Goal: Task Accomplishment & Management: Manage account settings

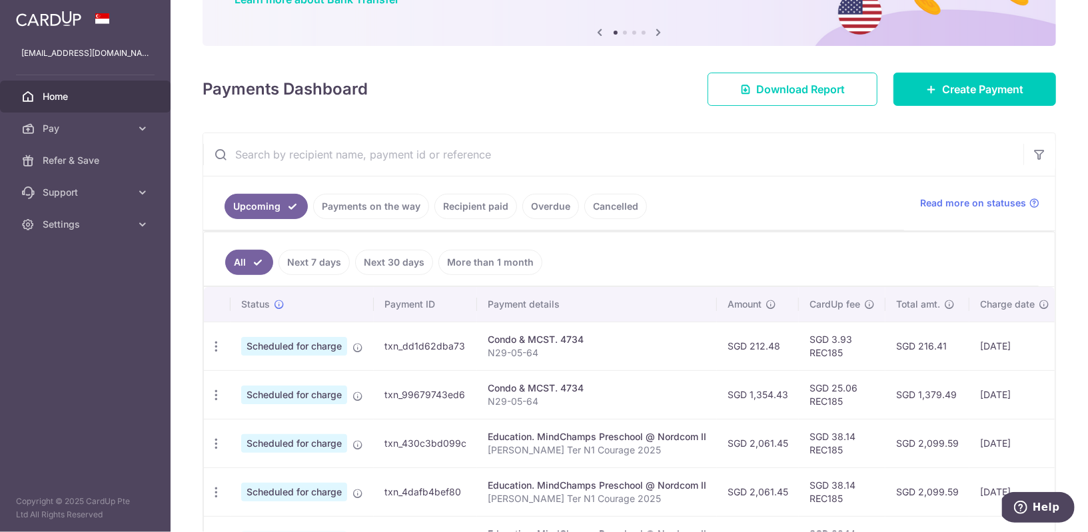
scroll to position [149, 0]
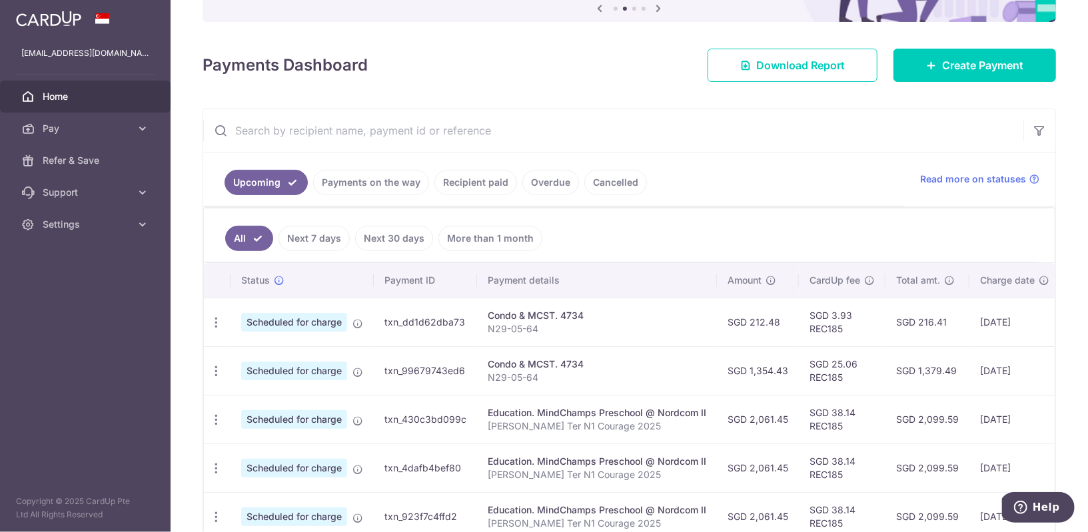
click at [526, 359] on div "Condo & MCST. 4734" at bounding box center [597, 364] width 219 height 13
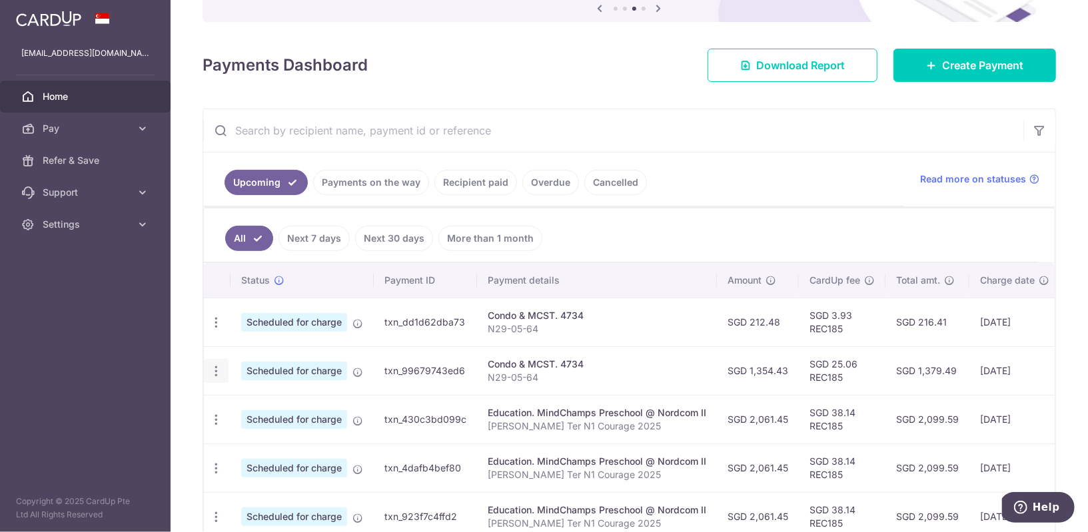
click at [215, 369] on icon "button" at bounding box center [216, 372] width 14 height 14
click at [261, 400] on span "Update payment" at bounding box center [287, 408] width 91 height 16
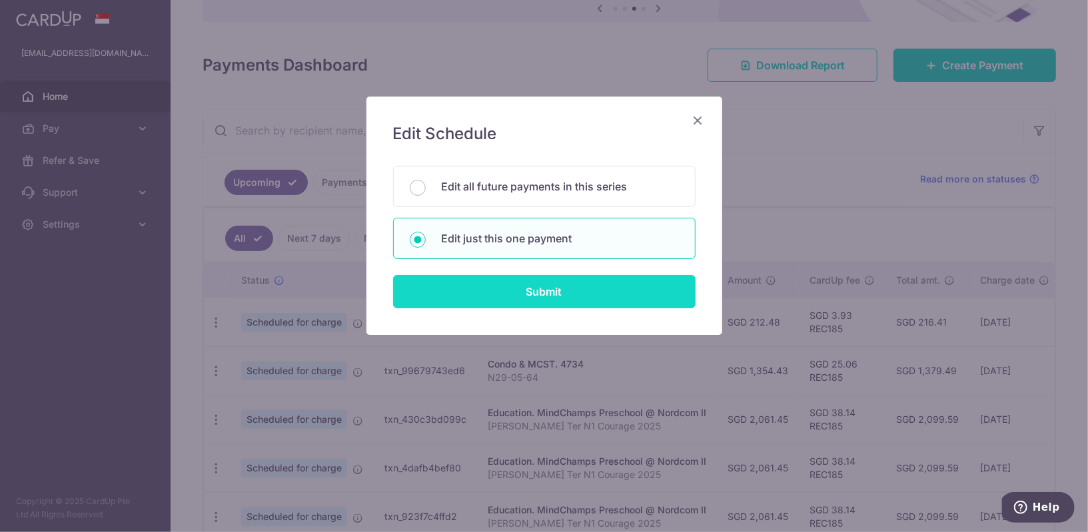
click at [599, 290] on input "Submit" at bounding box center [544, 291] width 303 height 33
radio input "true"
type input "1,354.43"
type input "23/10/2025"
type input "N29-05-64"
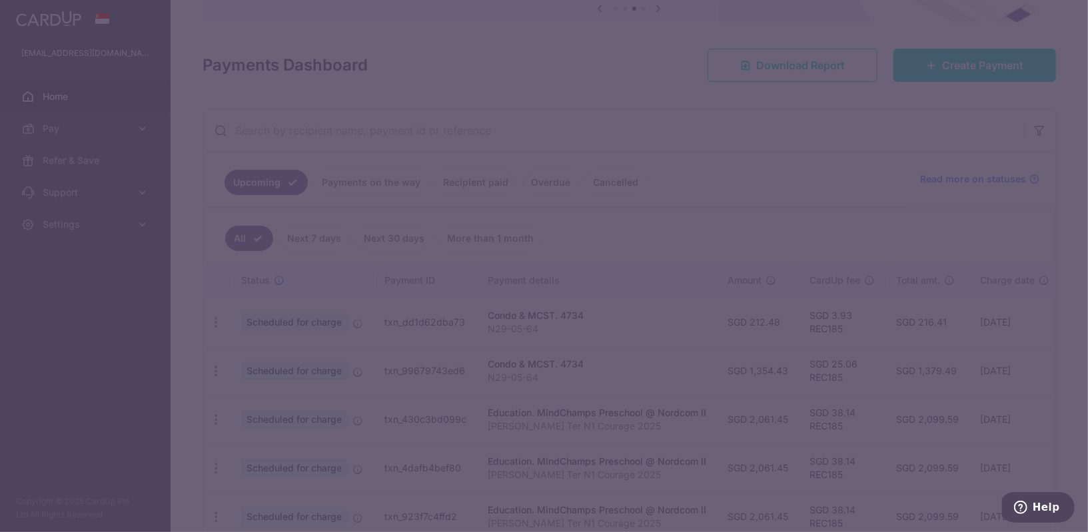
type input "REC185"
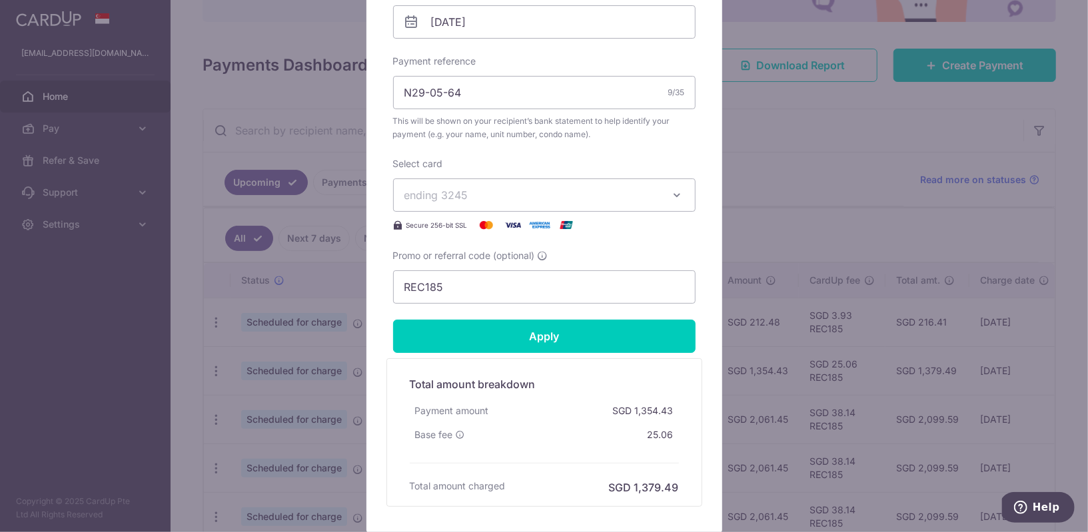
scroll to position [544, 0]
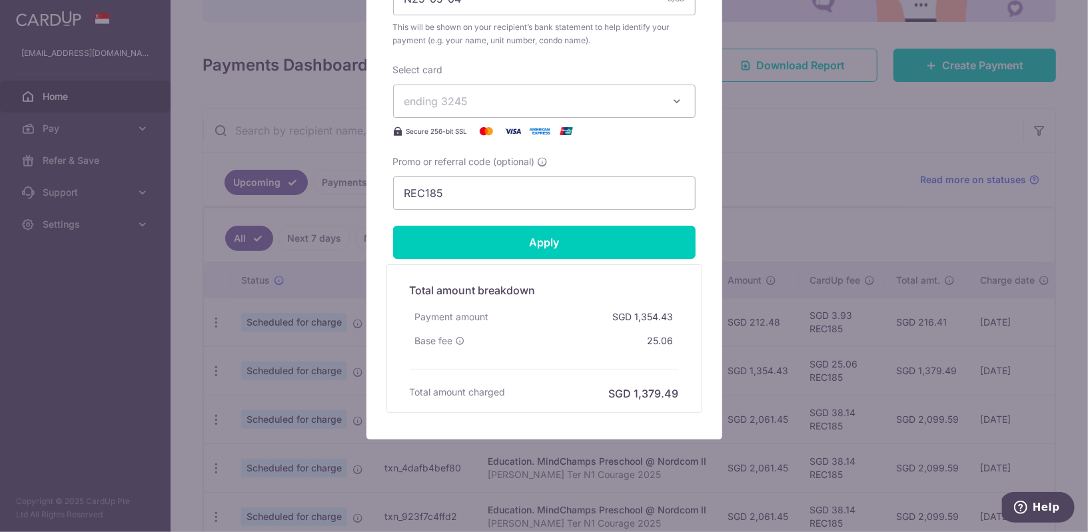
click at [840, 183] on div "Edit payment By clicking apply, you will make changes to all payments to 4734 s…" at bounding box center [544, 266] width 1088 height 532
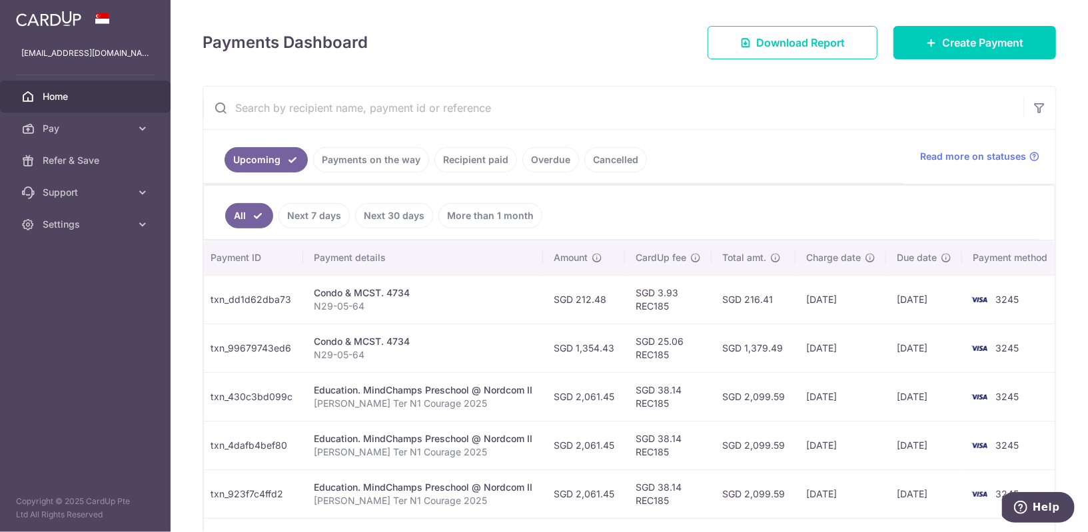
scroll to position [0, 0]
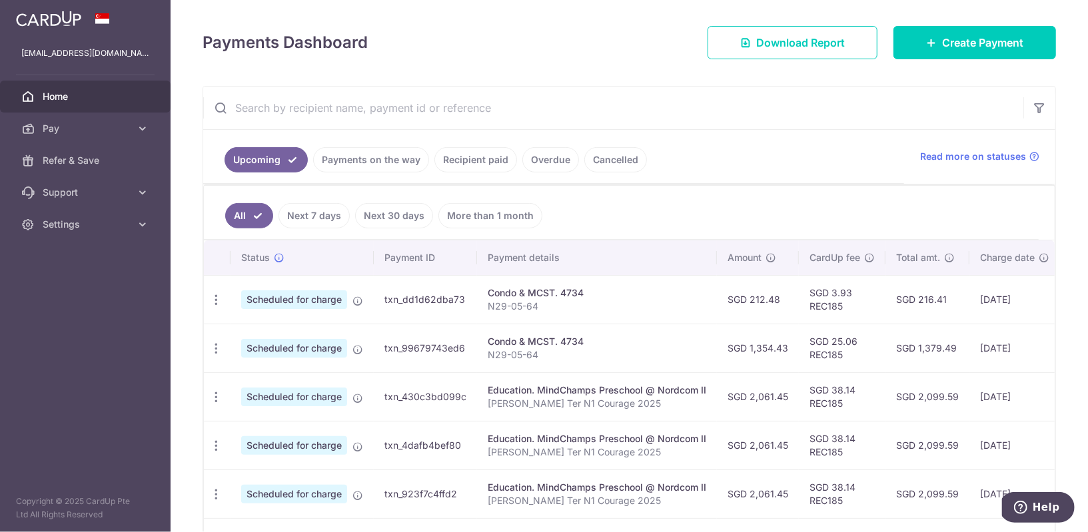
click at [492, 159] on link "Recipient paid" at bounding box center [475, 159] width 83 height 25
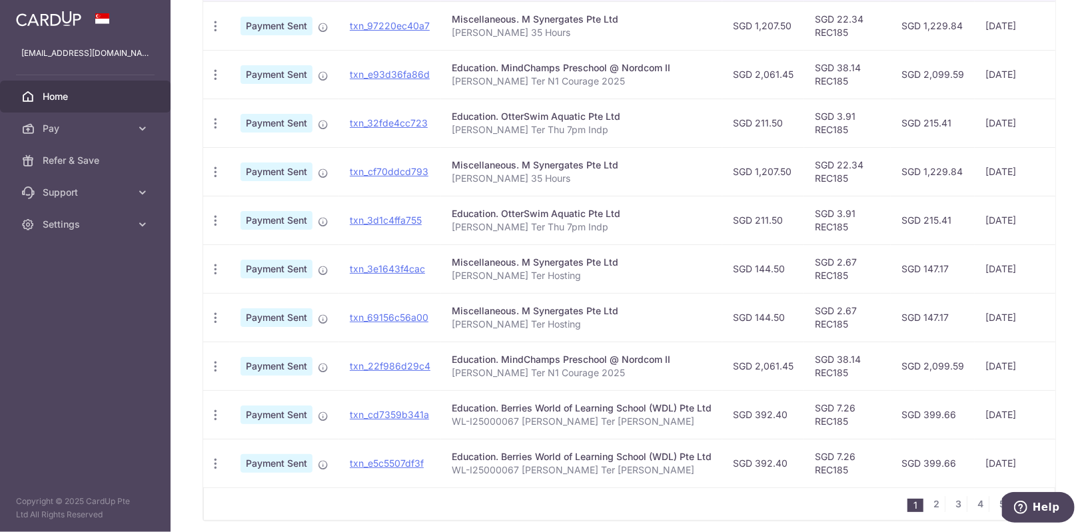
scroll to position [401, 0]
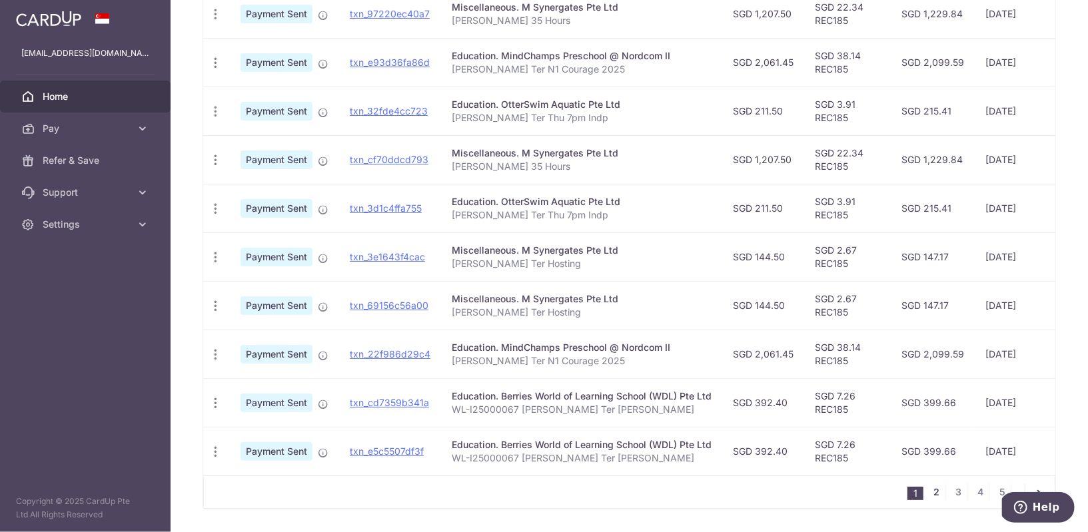
click at [935, 488] on link "2" at bounding box center [937, 492] width 16 height 16
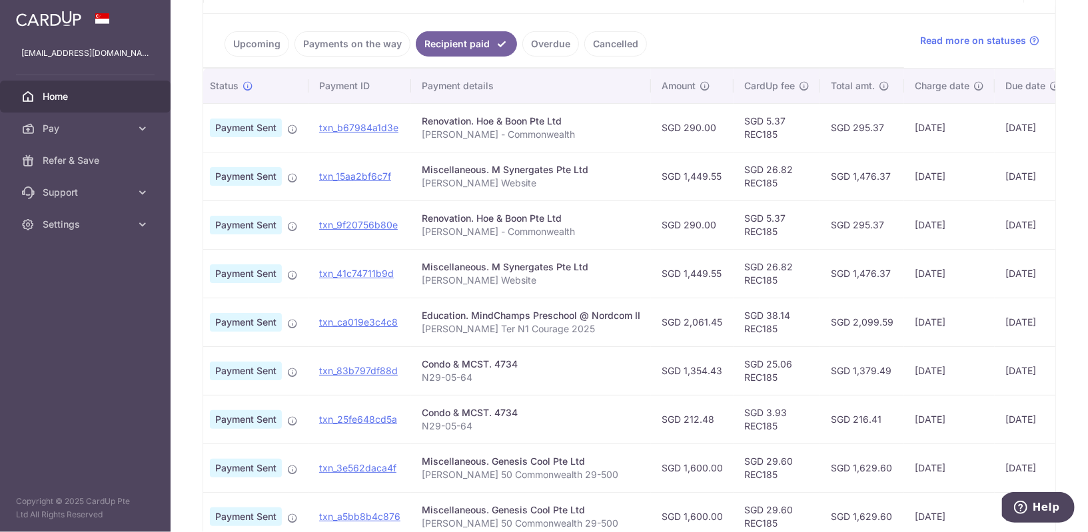
scroll to position [302, 0]
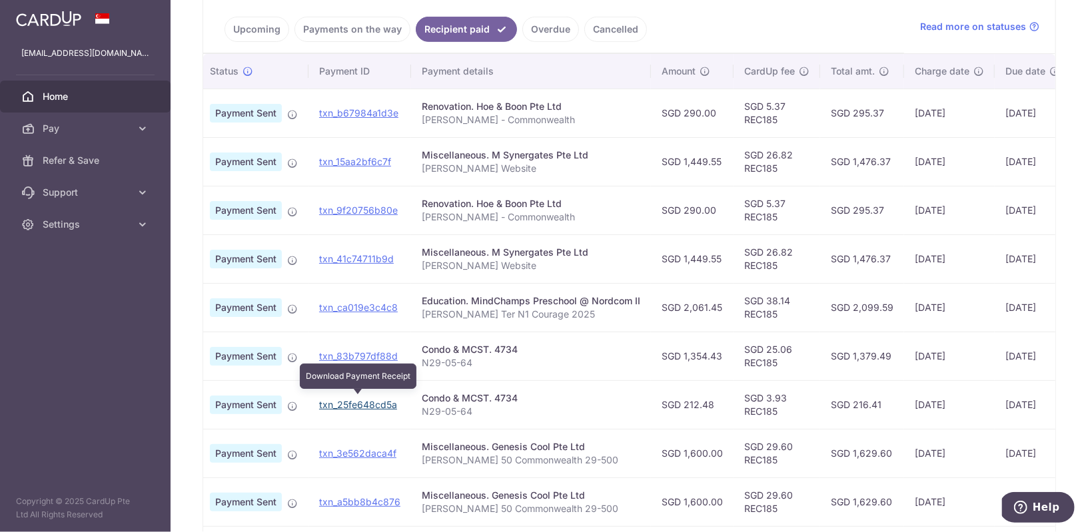
click at [369, 399] on link "txn_25fe648cd5a" at bounding box center [358, 404] width 78 height 11
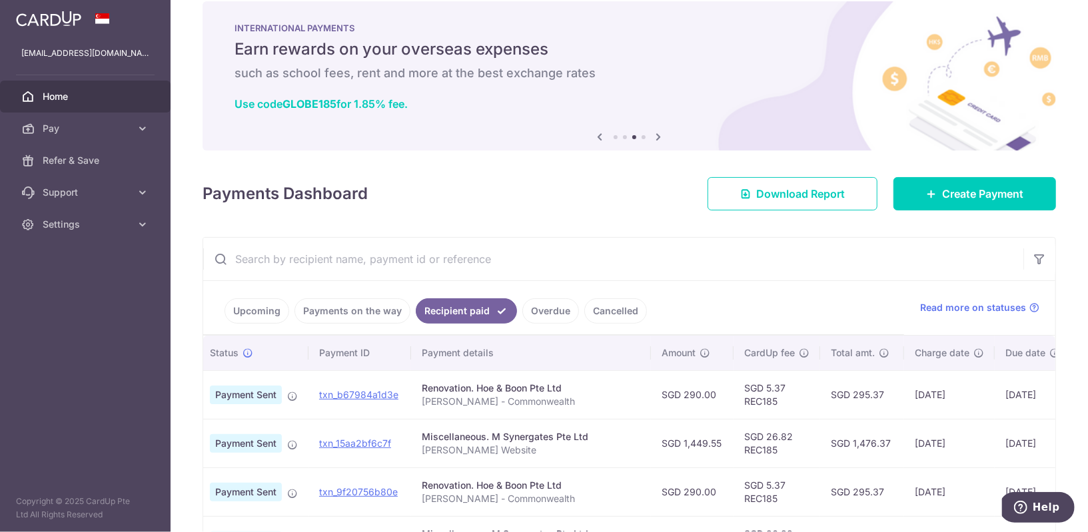
click at [267, 309] on link "Upcoming" at bounding box center [257, 311] width 65 height 25
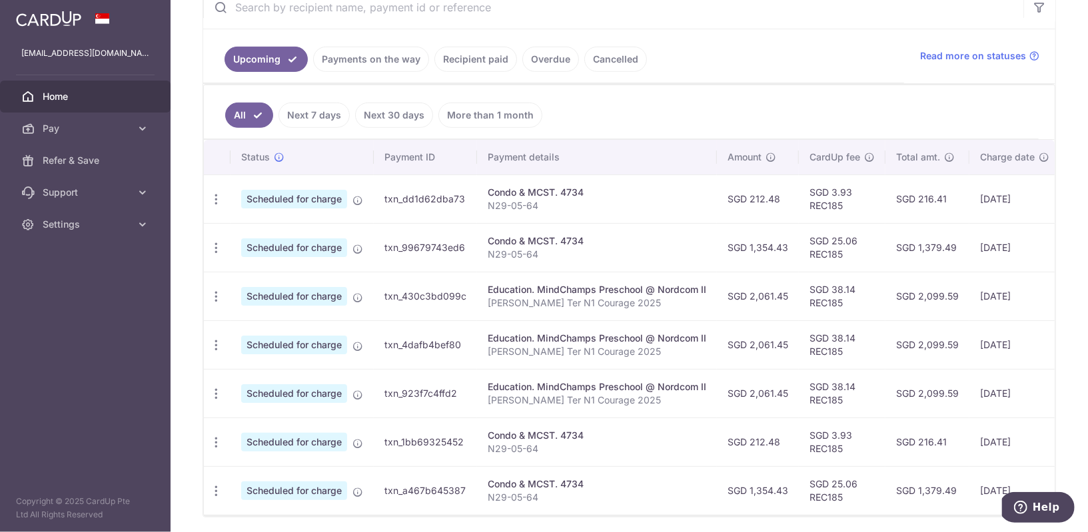
scroll to position [203, 0]
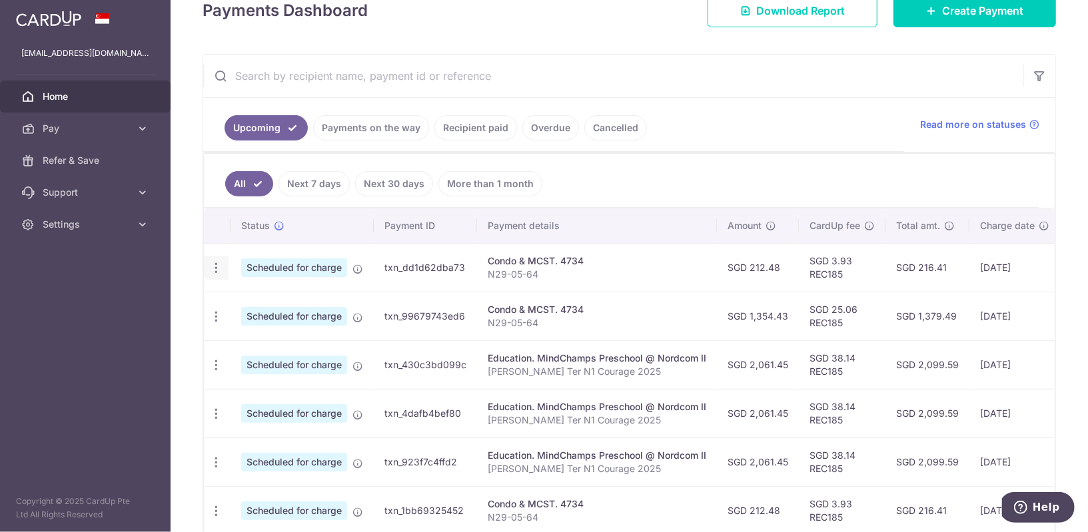
click at [217, 263] on icon "button" at bounding box center [216, 268] width 14 height 14
click at [250, 299] on span "Update payment" at bounding box center [287, 305] width 91 height 16
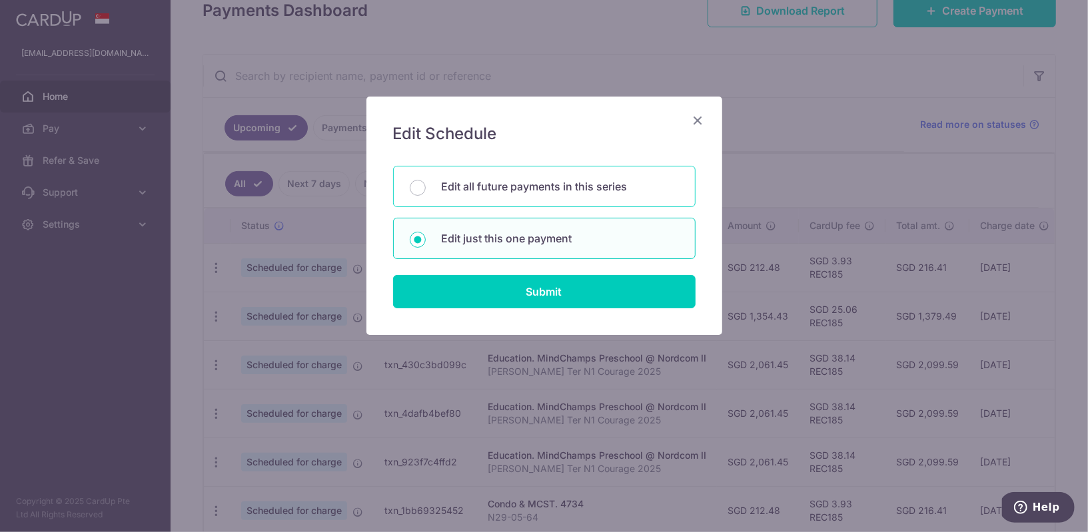
click at [483, 189] on p "Edit all future payments in this series" at bounding box center [560, 187] width 237 height 16
click at [426, 189] on input "Edit all future payments in this series" at bounding box center [418, 188] width 16 height 16
radio input "true"
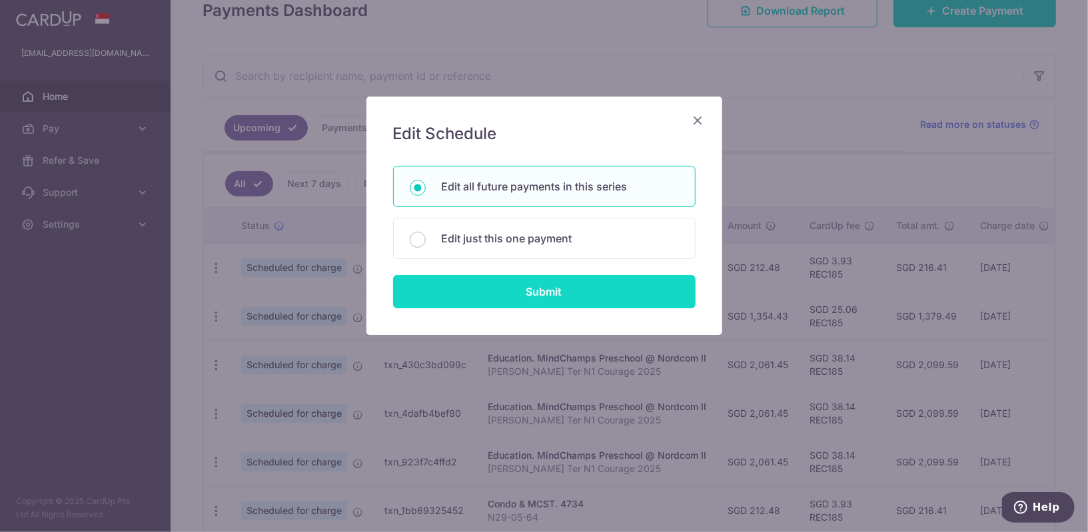
click at [497, 287] on input "Submit" at bounding box center [544, 291] width 303 height 33
type input "212.48"
radio input "true"
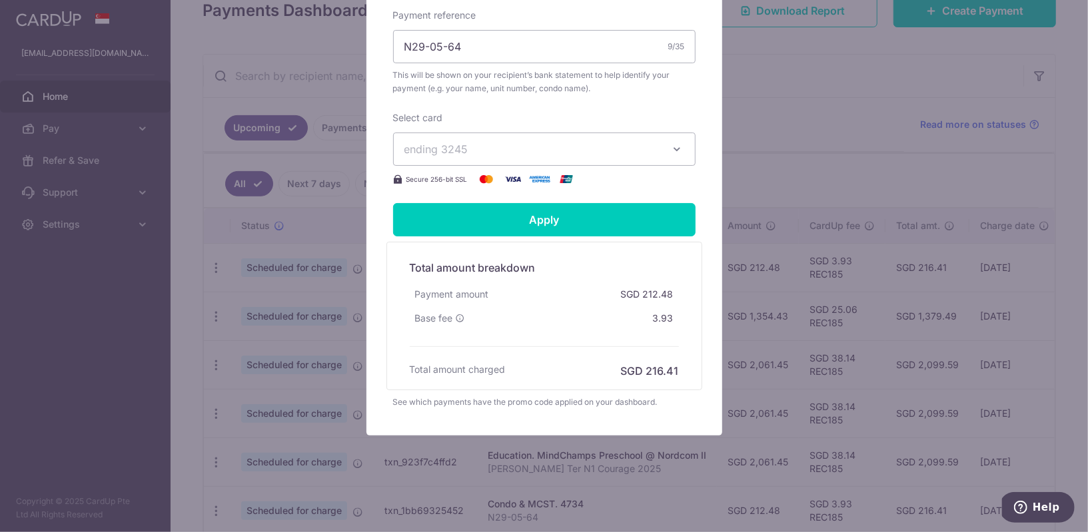
scroll to position [0, 0]
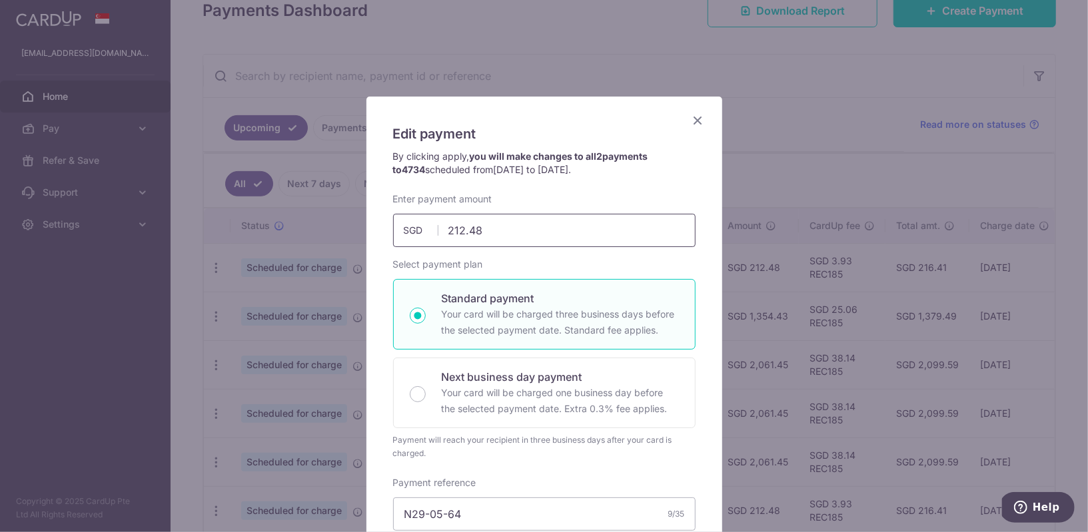
drag, startPoint x: 494, startPoint y: 230, endPoint x: 404, endPoint y: 230, distance: 90.0
click at [404, 230] on div "212.48 212.48 SGD" at bounding box center [544, 230] width 303 height 33
type input "70.83"
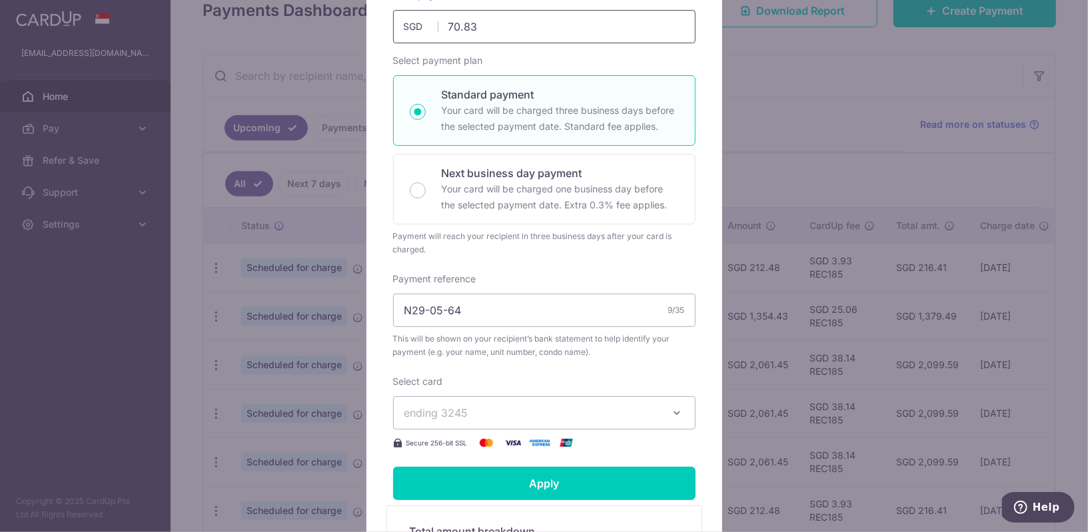
scroll to position [225, 0]
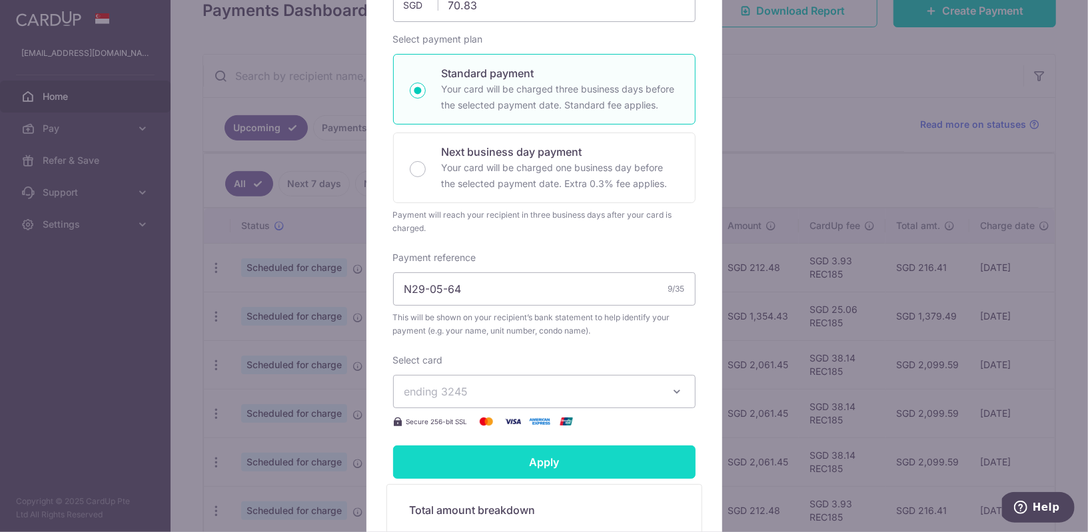
click at [554, 457] on input "Apply" at bounding box center [544, 462] width 303 height 33
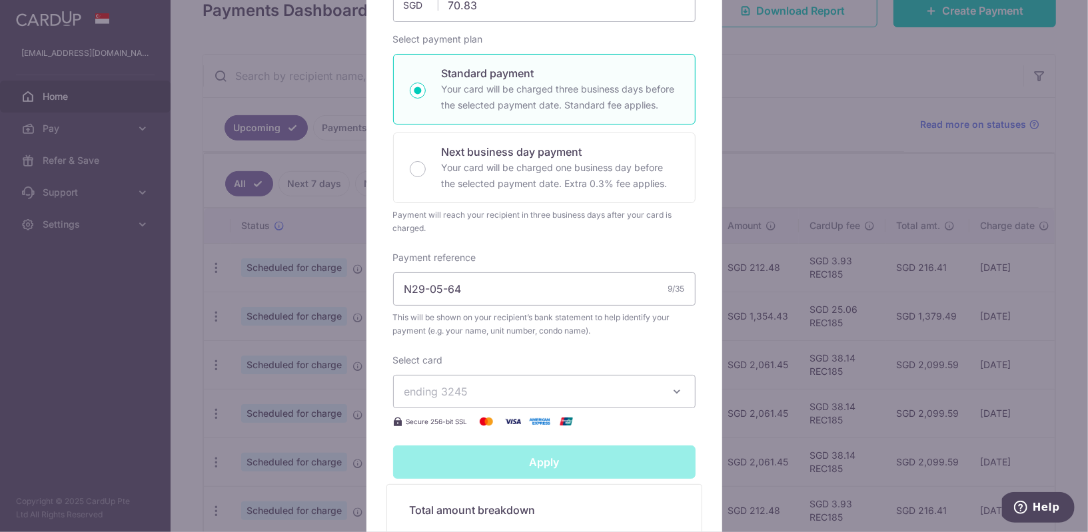
type input "Successfully Applied"
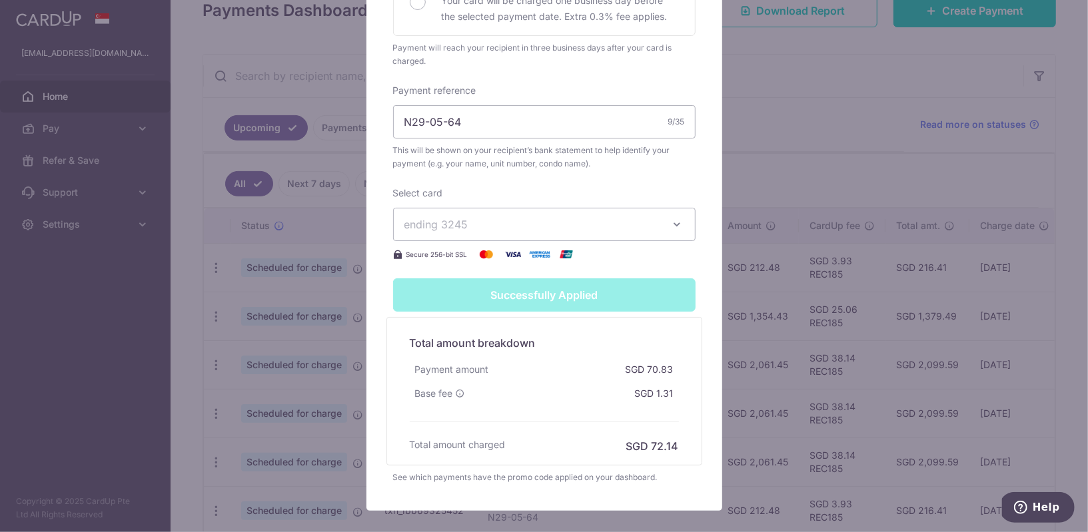
scroll to position [510, 0]
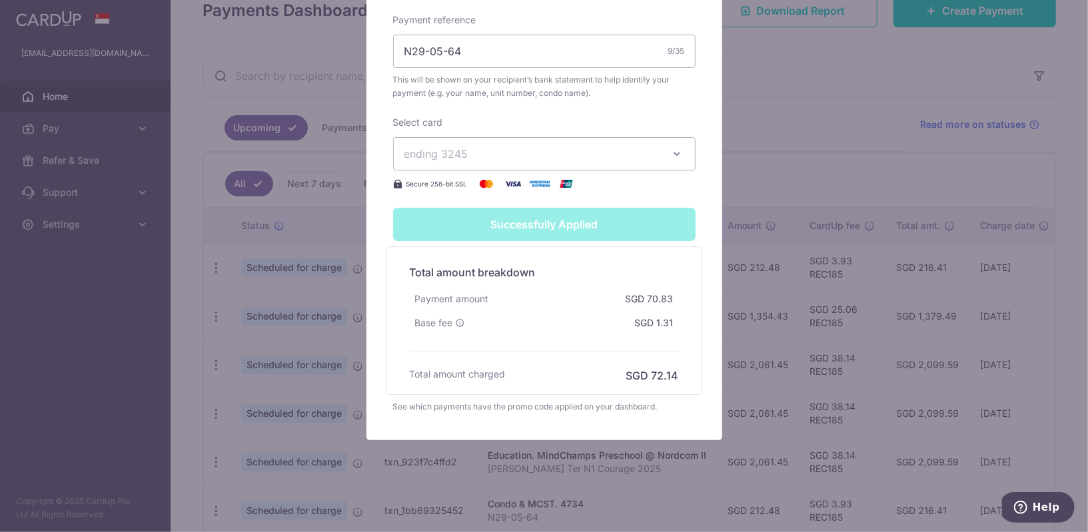
click at [772, 124] on div "Edit payment By clicking apply, you will make changes to all 2 payments to 4734…" at bounding box center [544, 266] width 1088 height 532
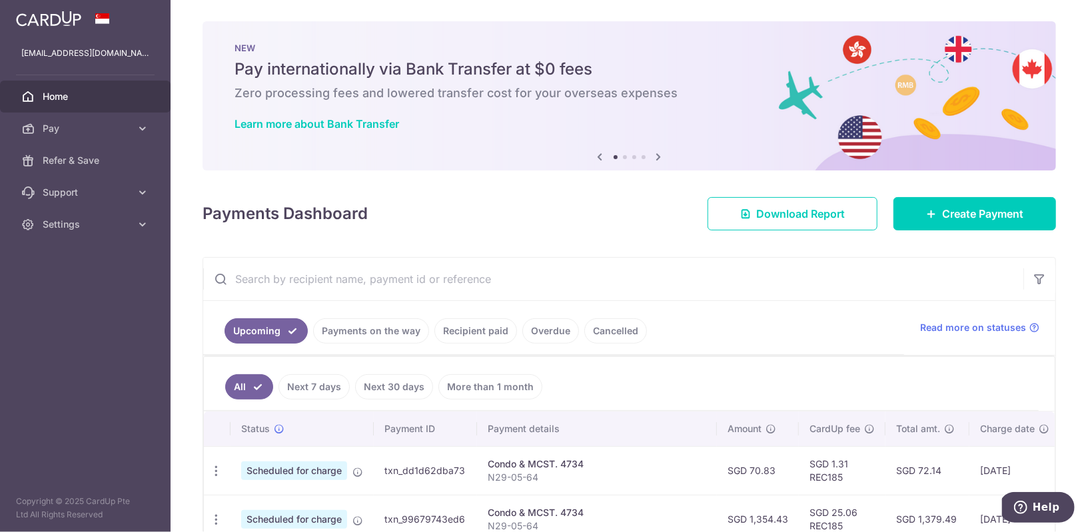
click at [929, 234] on div "× Pause Schedule Pause all future payments in this series Pause just this one p…" at bounding box center [630, 266] width 918 height 532
click at [930, 223] on link "Create Payment" at bounding box center [975, 213] width 163 height 33
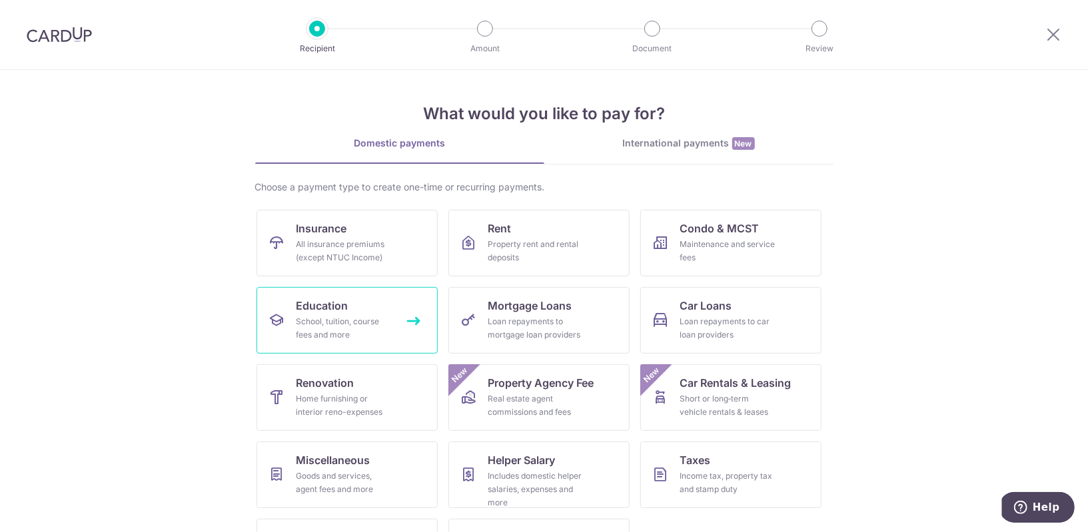
click at [349, 323] on div "School, tuition, course fees and more" at bounding box center [345, 328] width 96 height 27
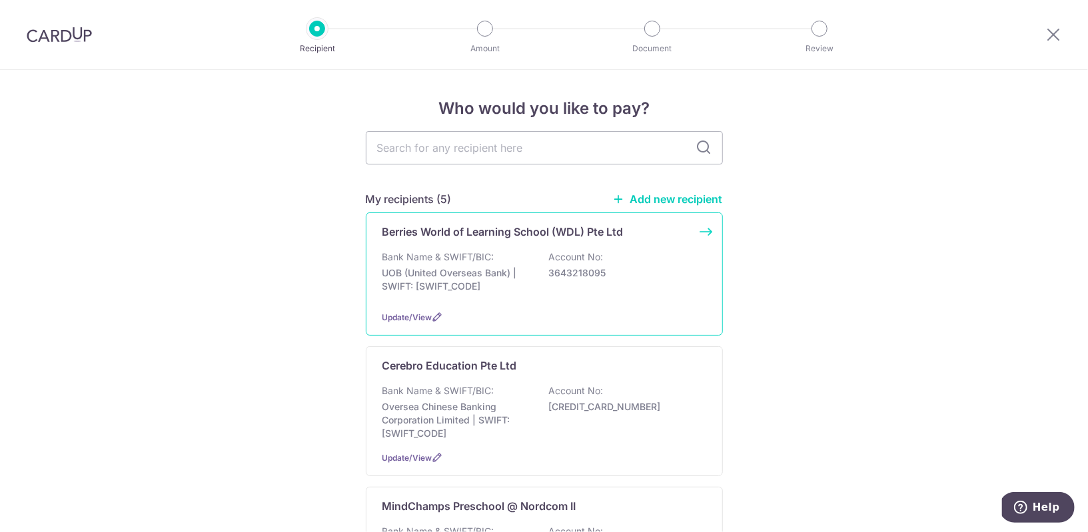
scroll to position [15, 0]
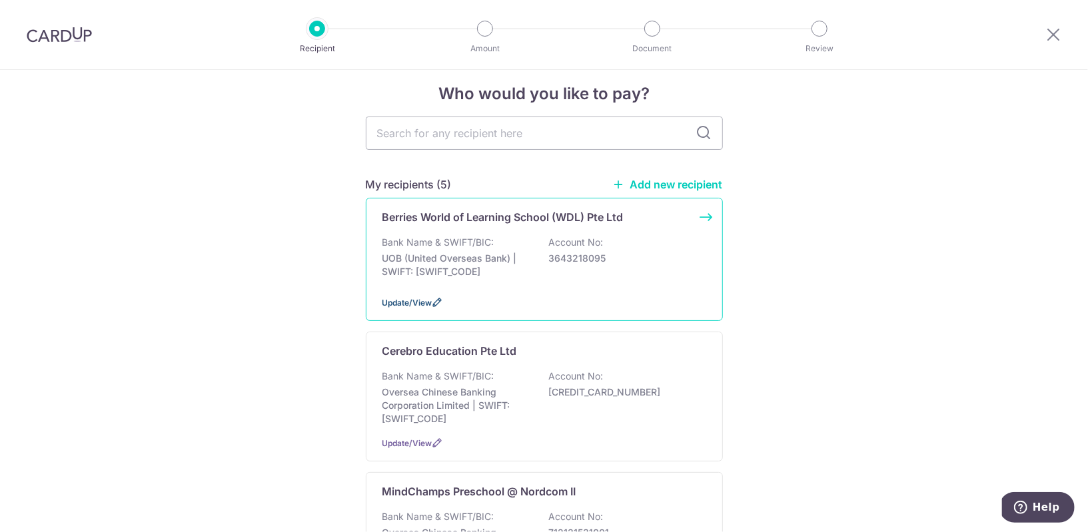
click at [418, 299] on span "Update/View" at bounding box center [408, 303] width 50 height 10
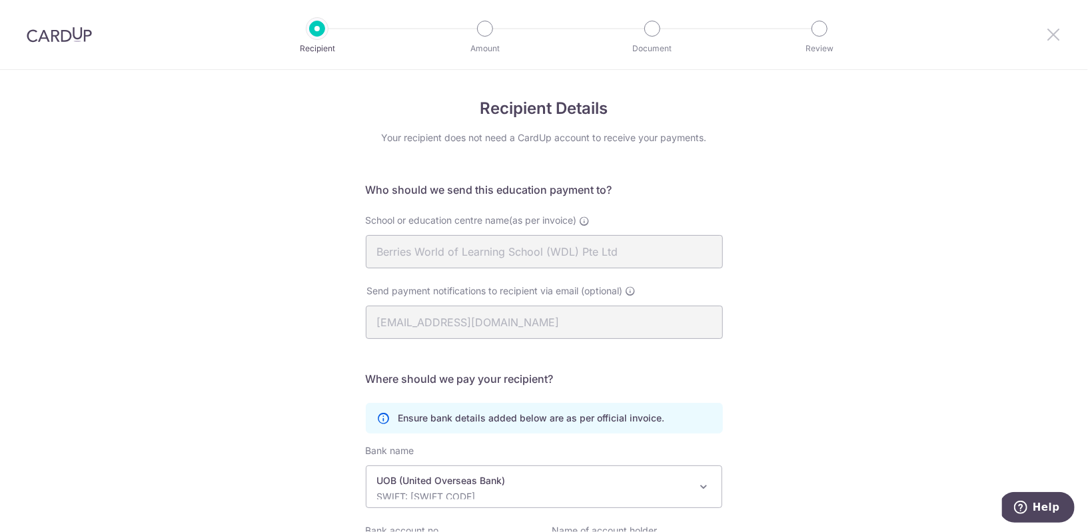
click at [1054, 31] on icon at bounding box center [1054, 34] width 16 height 17
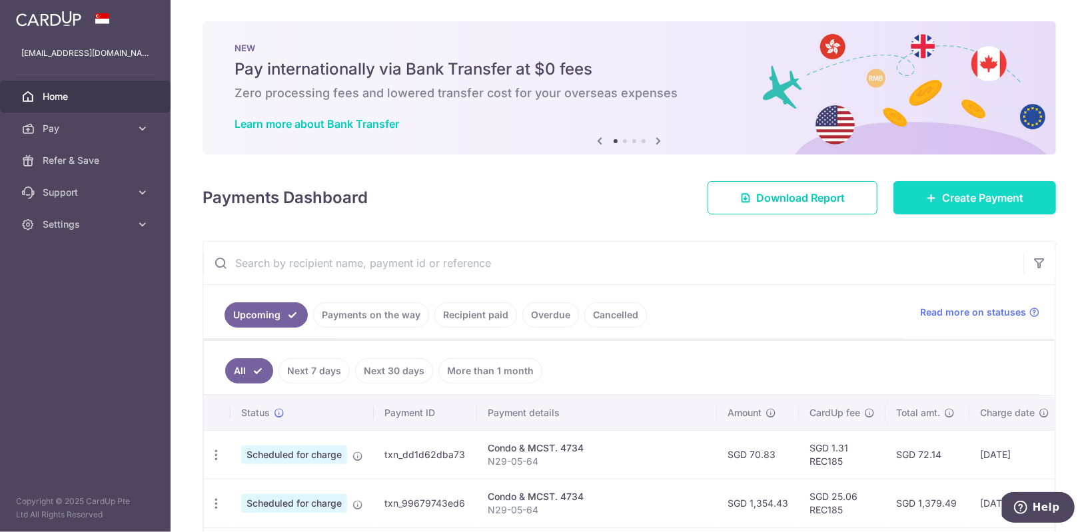
click at [1004, 197] on span "Create Payment" at bounding box center [982, 198] width 81 height 16
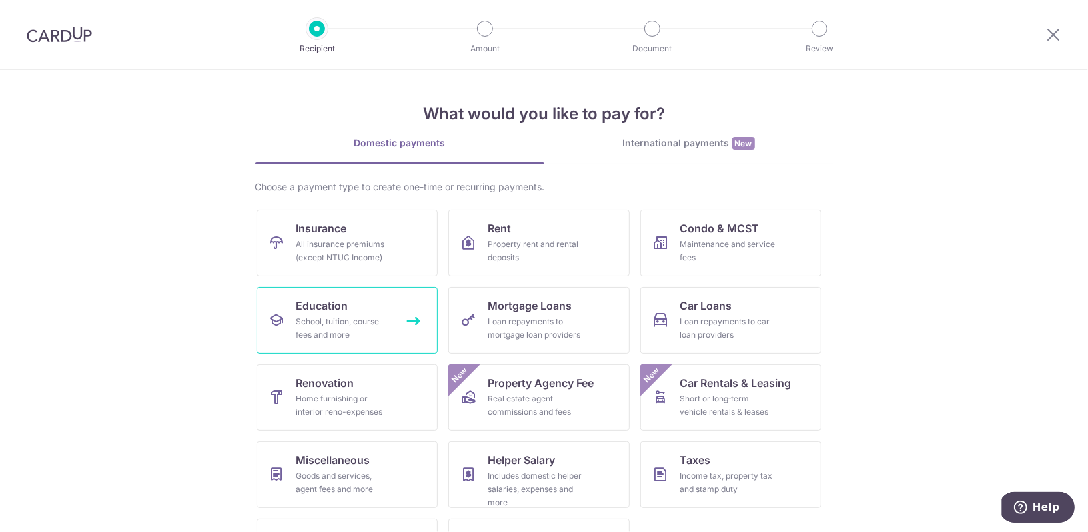
click at [360, 323] on div "School, tuition, course fees and more" at bounding box center [345, 328] width 96 height 27
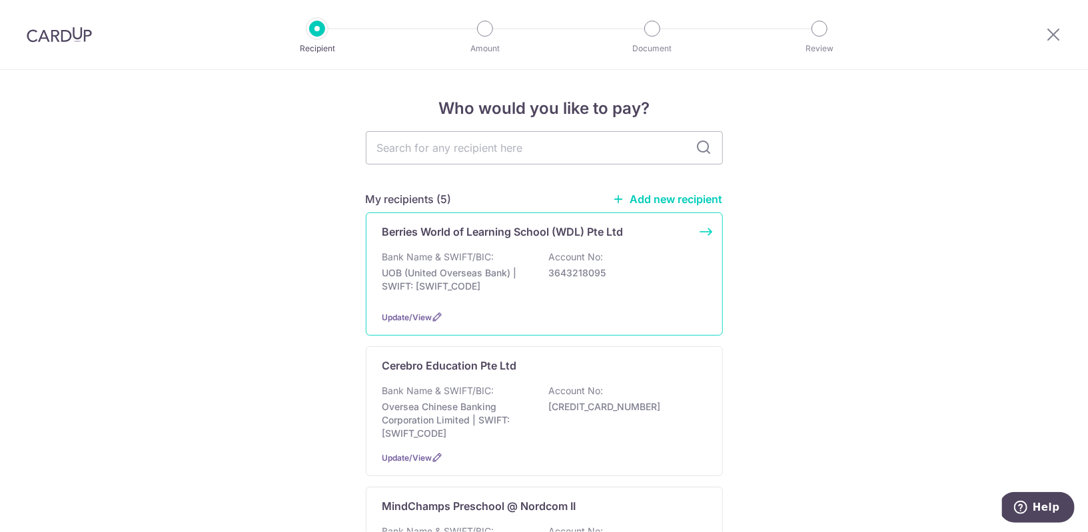
click at [538, 299] on div "Bank Name & SWIFT/BIC: UOB (United Overseas Bank) | SWIFT: [SWIFT_CODE] Account…" at bounding box center [545, 275] width 324 height 49
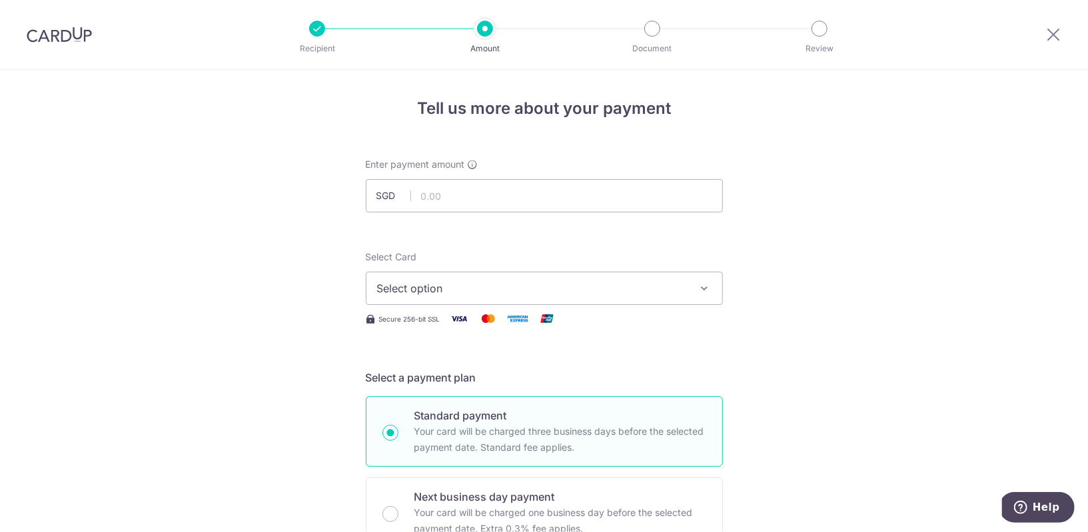
scroll to position [11, 0]
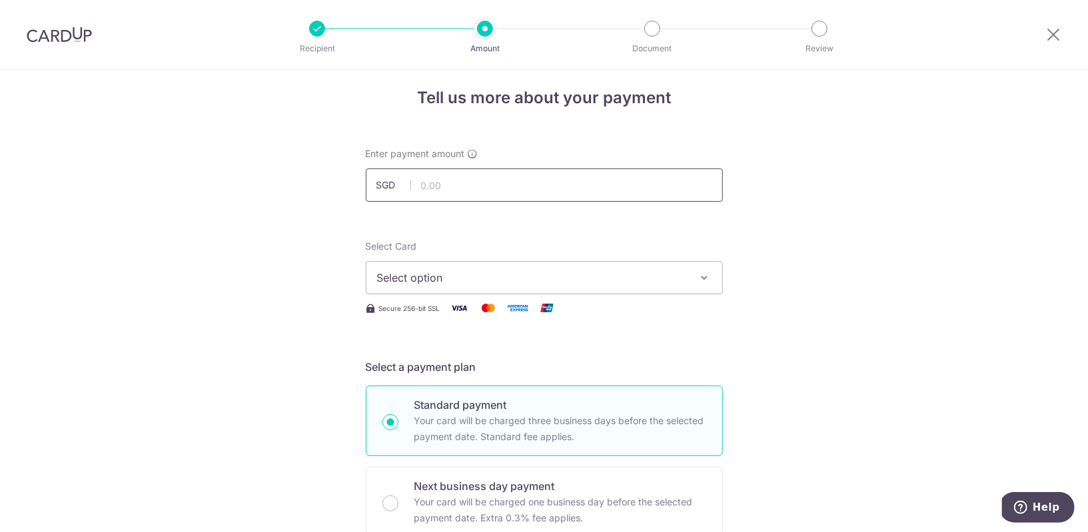
click at [508, 199] on input "text" at bounding box center [544, 185] width 357 height 33
drag, startPoint x: 465, startPoint y: 186, endPoint x: 358, endPoint y: 186, distance: 107.3
click at [358, 186] on div "Enter payment amount SGD 959.20 959.20" at bounding box center [544, 174] width 373 height 55
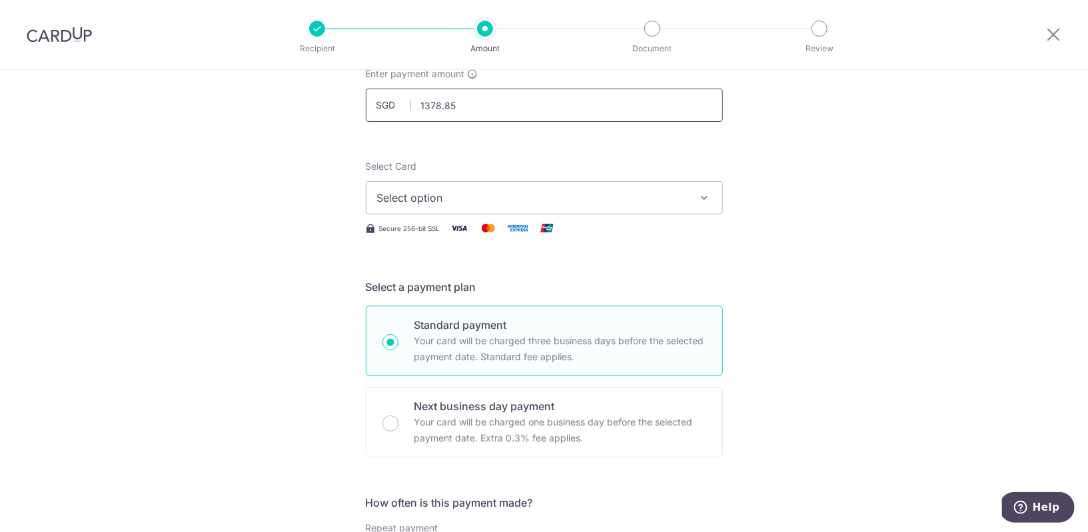
scroll to position [137, 0]
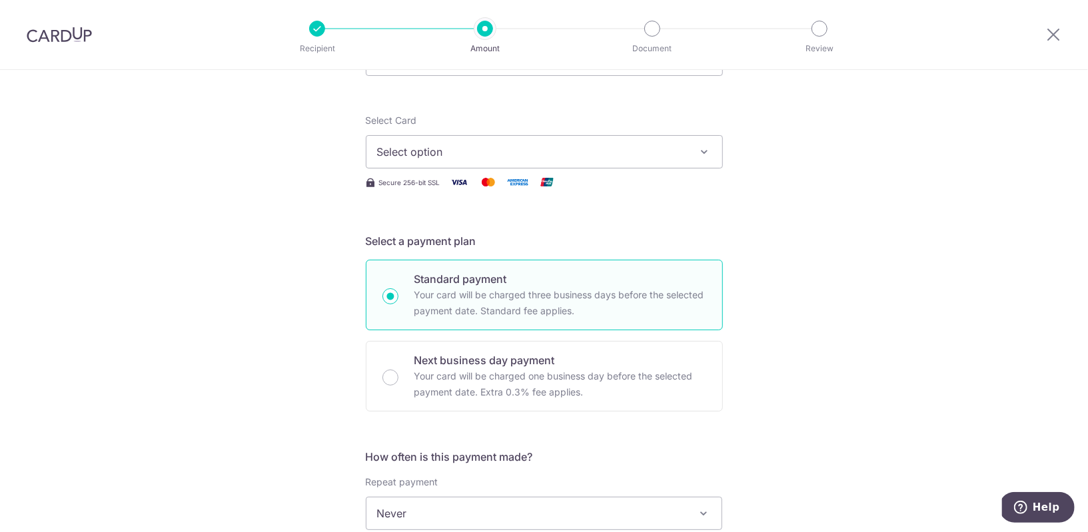
type input "1,378.85"
click at [482, 151] on span "Select option" at bounding box center [532, 152] width 311 height 16
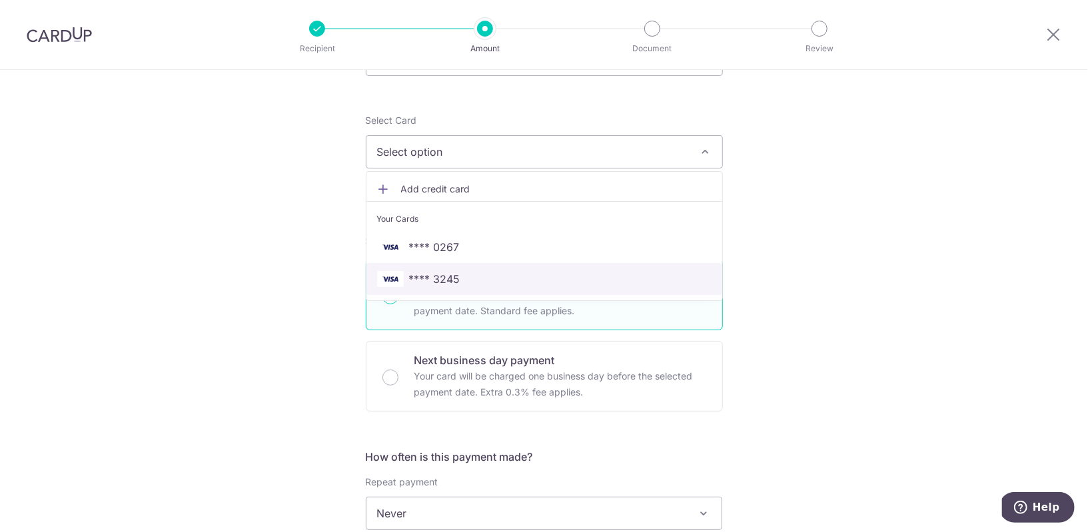
click at [440, 281] on span "**** 3245" at bounding box center [434, 279] width 51 height 16
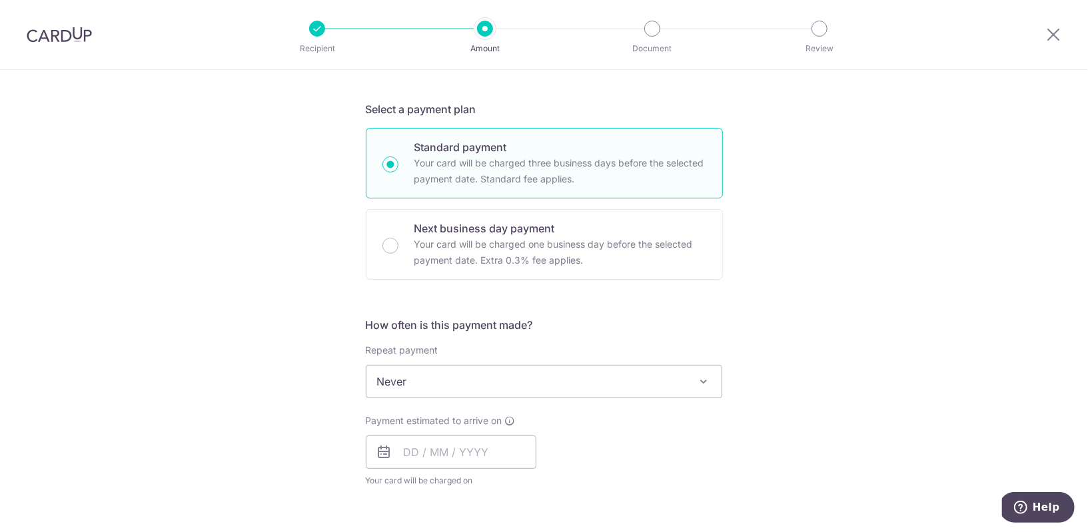
scroll to position [277, 0]
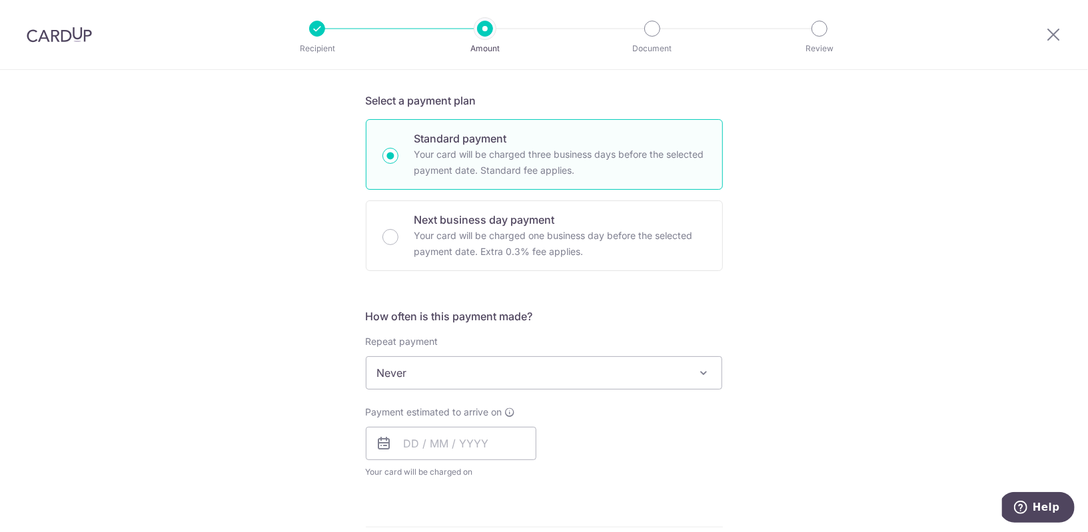
click at [476, 364] on span "Never" at bounding box center [545, 373] width 356 height 32
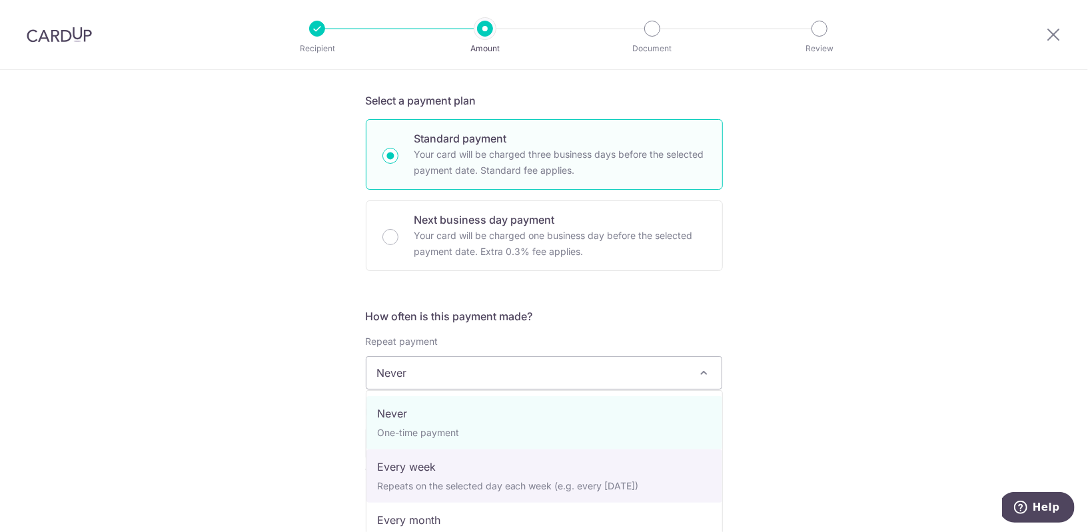
select select "2"
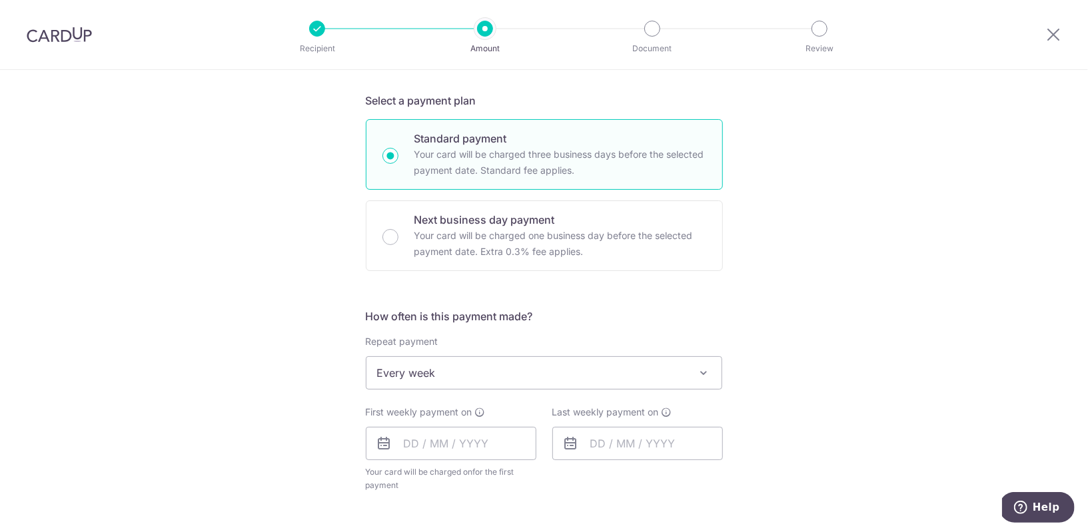
scroll to position [319, 0]
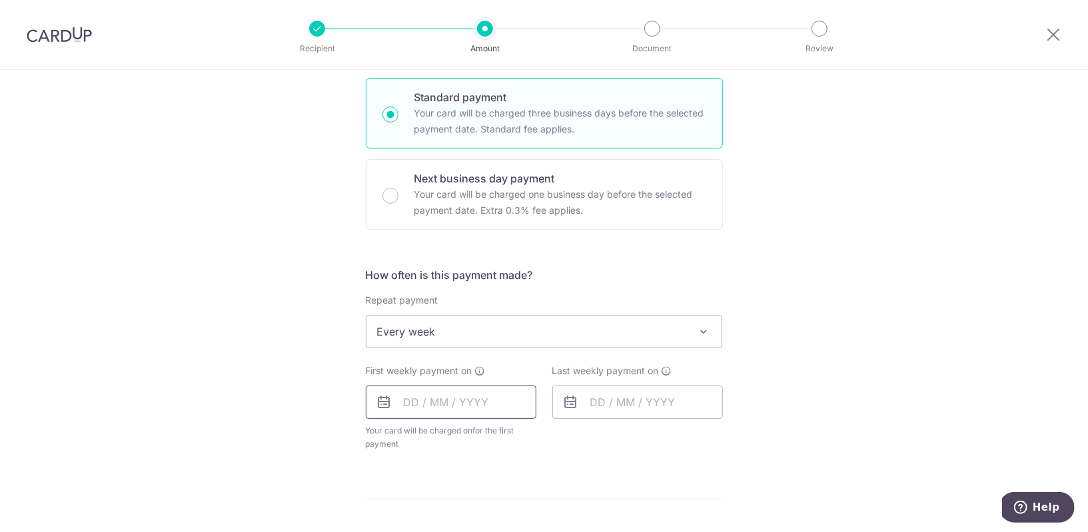
click at [450, 406] on input "text" at bounding box center [451, 402] width 171 height 33
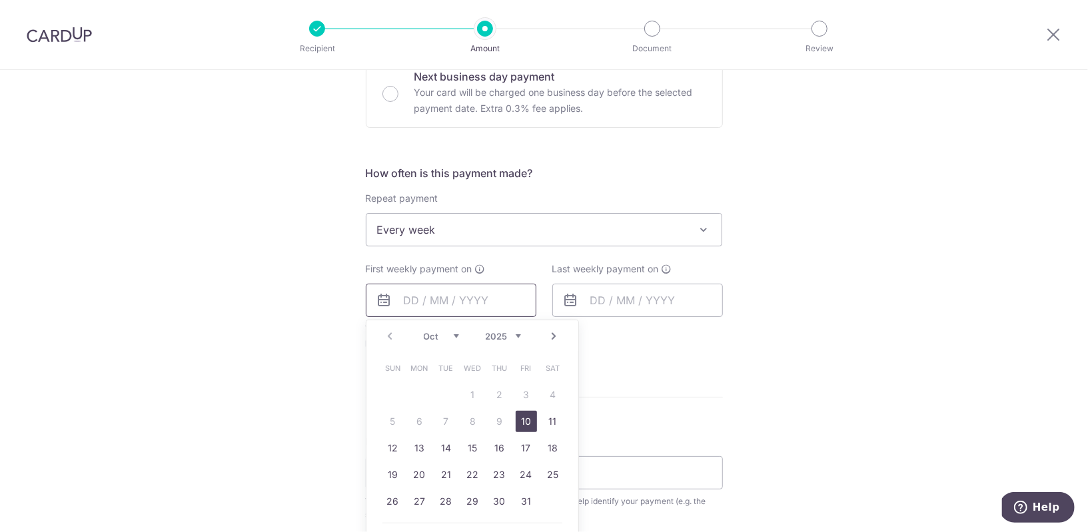
scroll to position [433, 0]
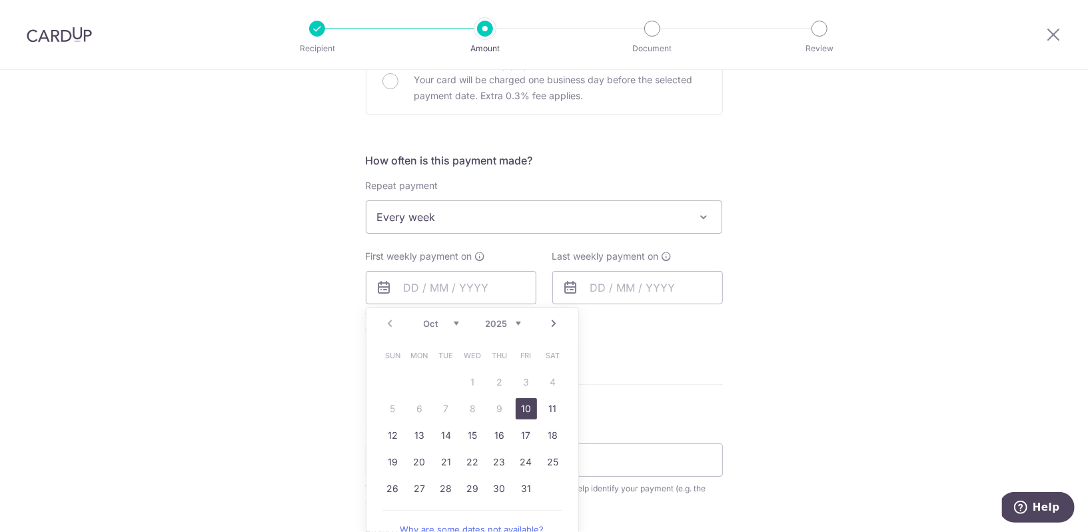
click at [530, 402] on link "10" at bounding box center [526, 409] width 21 height 21
type input "[DATE]"
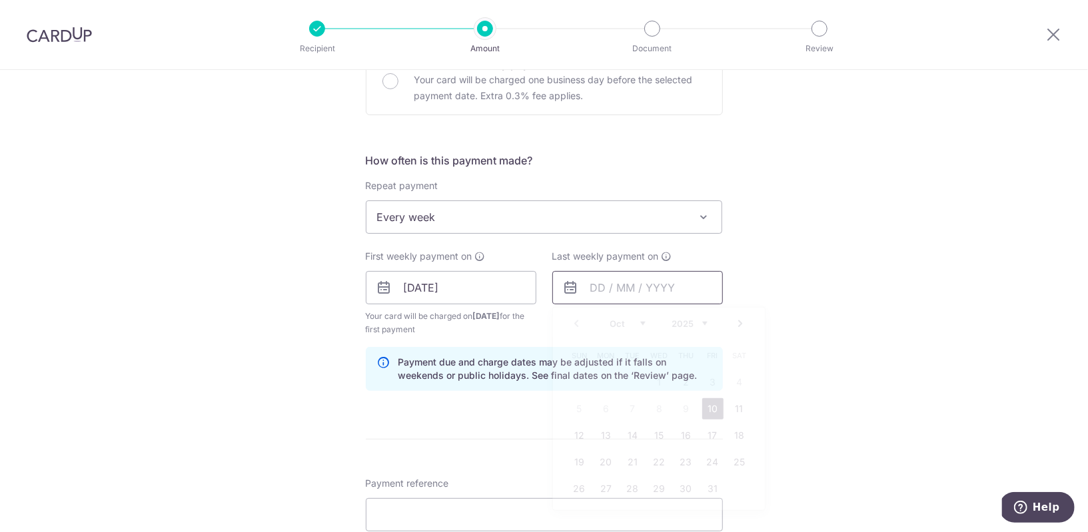
click at [622, 281] on input "text" at bounding box center [637, 287] width 171 height 33
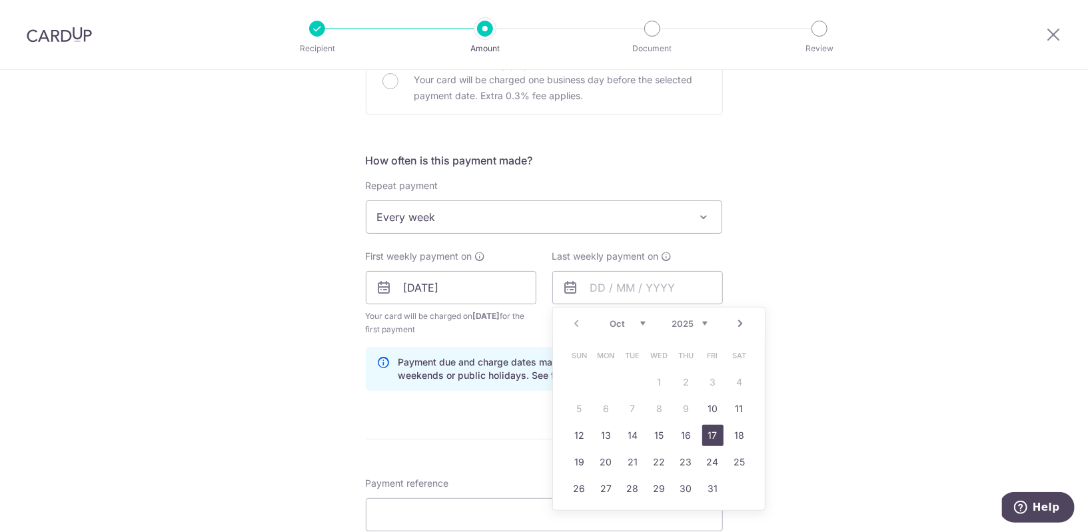
click at [713, 440] on link "17" at bounding box center [712, 435] width 21 height 21
type input "[DATE]"
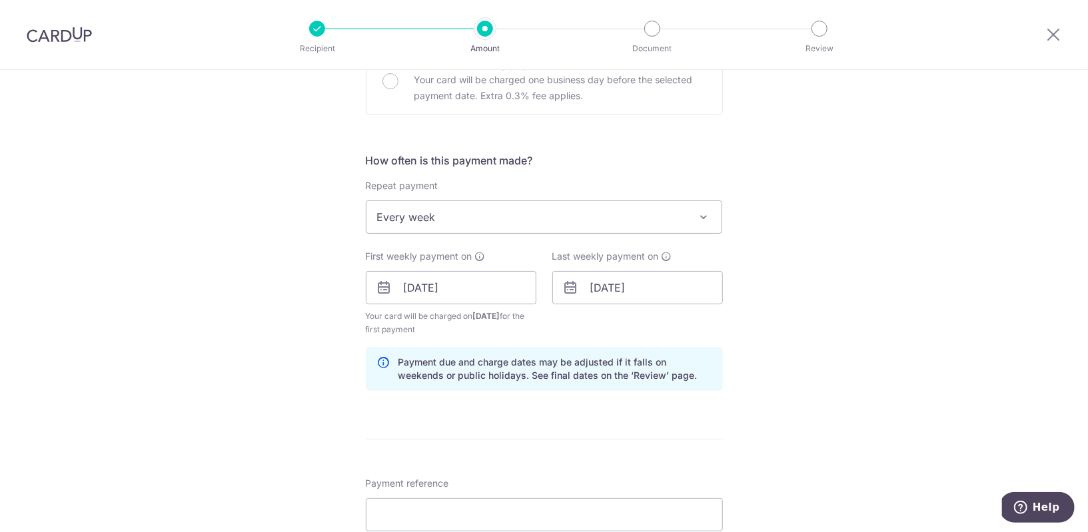
click at [791, 345] on div "Tell us more about your payment Enter payment amount SGD 1,378.85 1378.85 Selec…" at bounding box center [544, 273] width 1088 height 1273
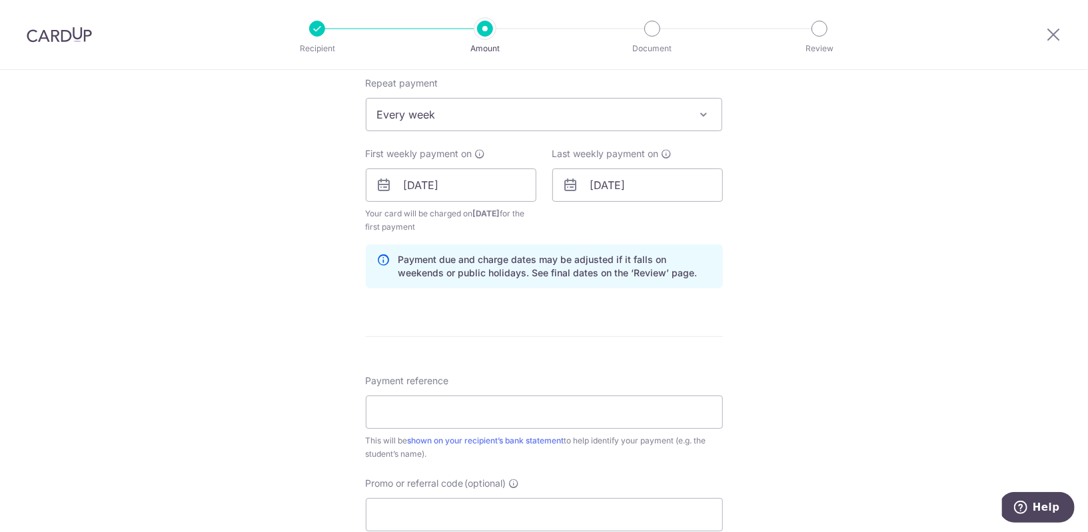
scroll to position [543, 0]
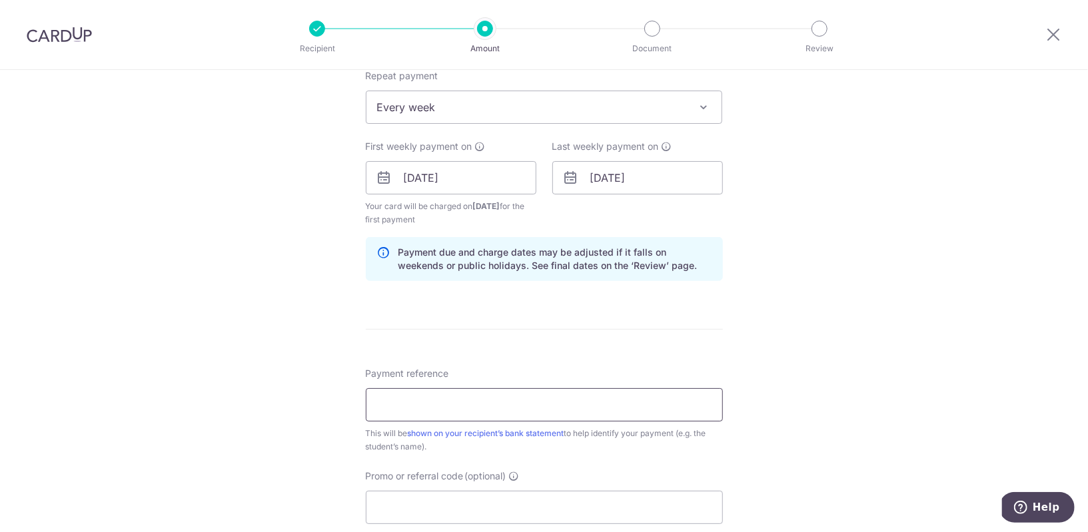
click at [579, 405] on input "Payment reference" at bounding box center [544, 405] width 357 height 33
click at [504, 402] on input "Payment reference" at bounding box center [544, 405] width 357 height 33
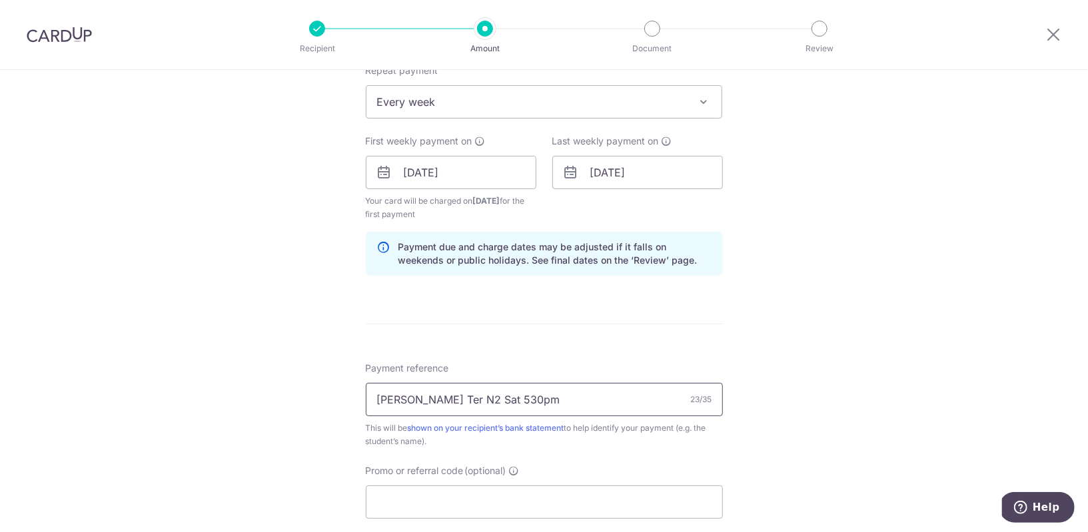
scroll to position [550, 0]
click at [578, 388] on input "Keller Ter N2 Sat 530pm" at bounding box center [544, 398] width 357 height 33
click at [556, 401] on input "Keller Ter N2 Sat 530pm" at bounding box center [544, 398] width 357 height 33
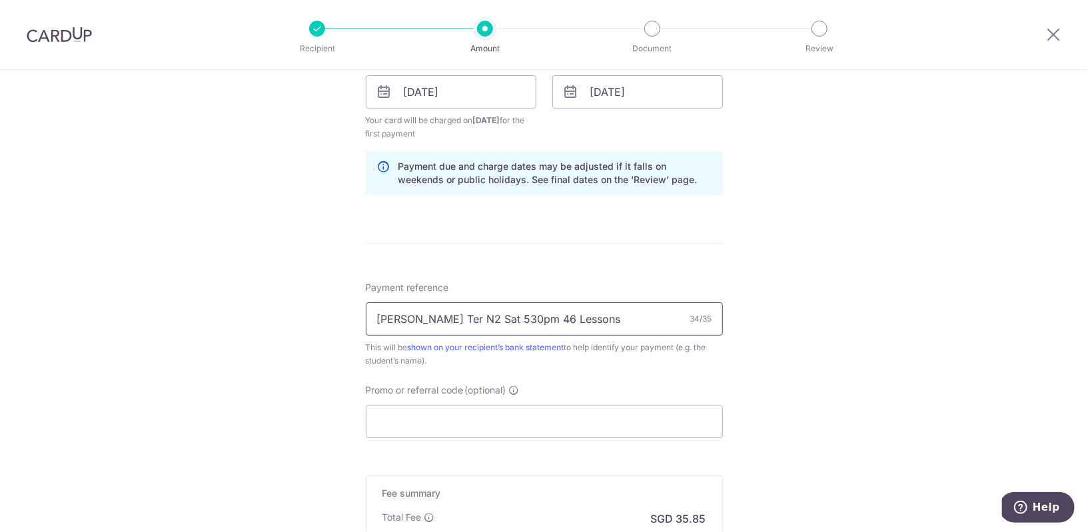
scroll to position [662, 0]
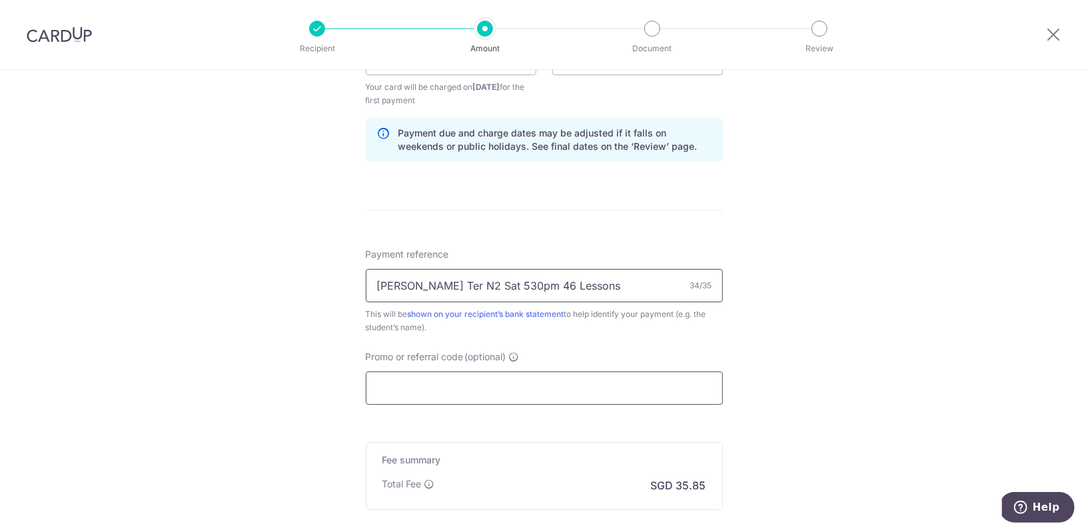
type input "[PERSON_NAME] Ter N2 Sat 530pm 46 Lessons"
click at [550, 393] on input "Promo or referral code (optional)" at bounding box center [544, 388] width 357 height 33
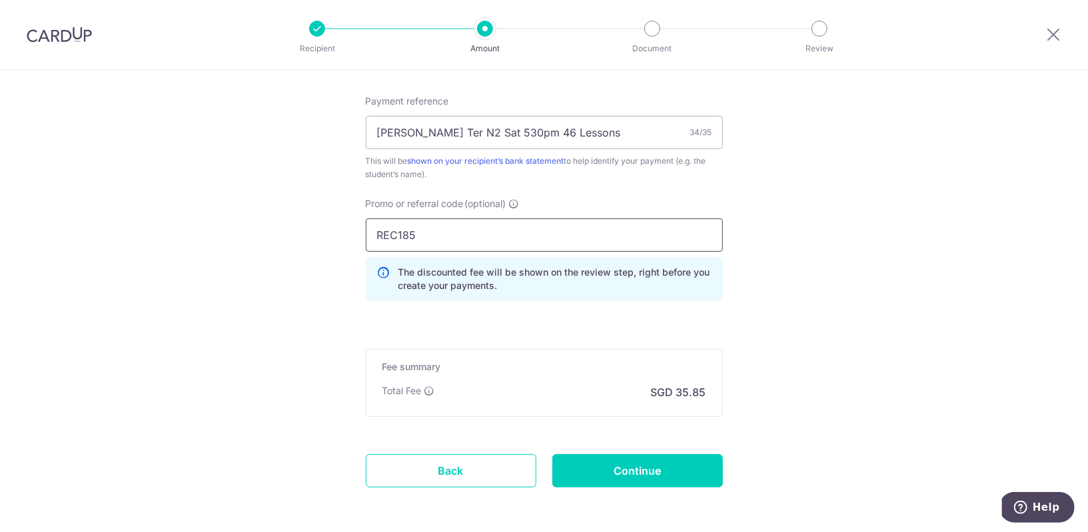
scroll to position [866, 0]
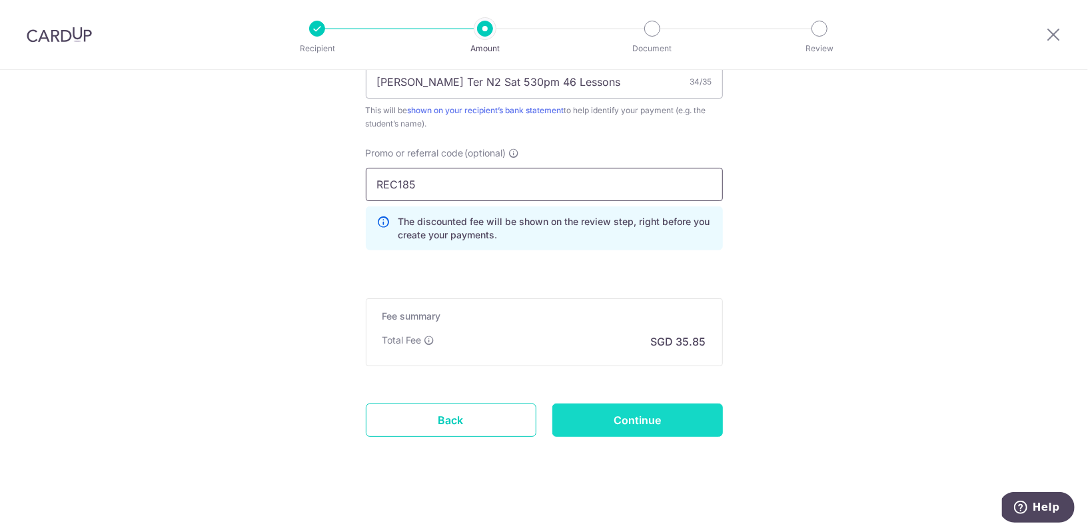
type input "REC185"
click at [630, 422] on input "Continue" at bounding box center [637, 420] width 171 height 33
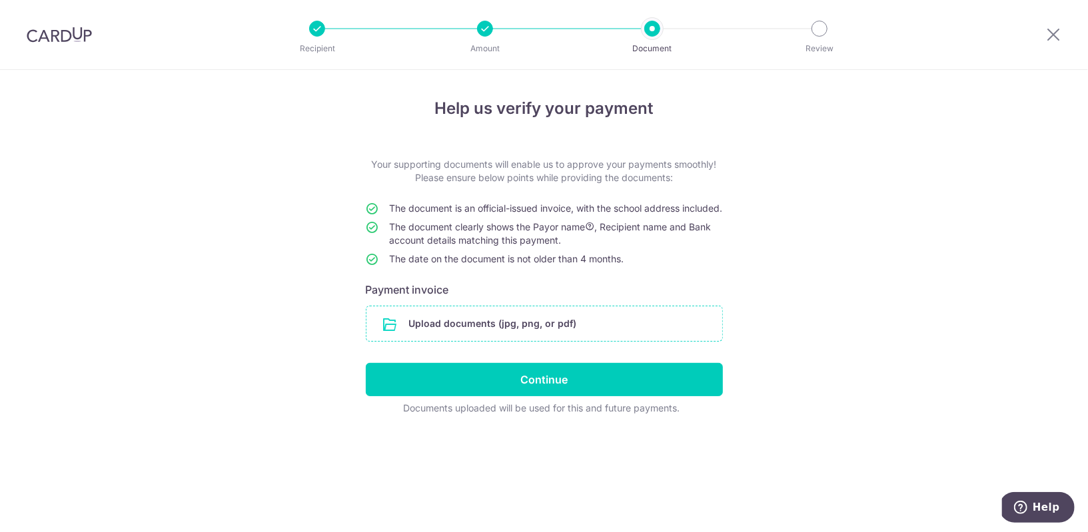
click at [484, 334] on input "file" at bounding box center [545, 324] width 356 height 35
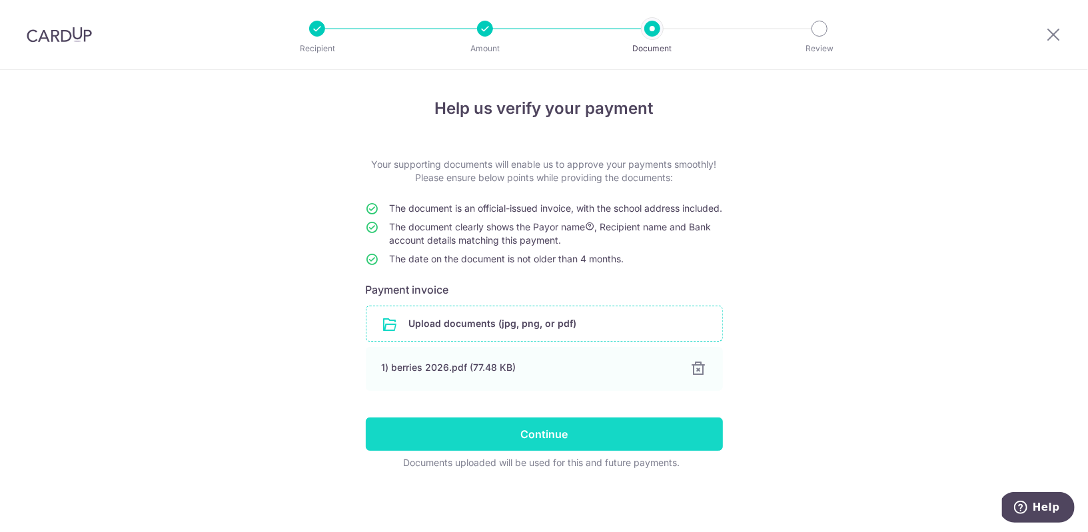
click at [556, 443] on input "Continue" at bounding box center [544, 434] width 357 height 33
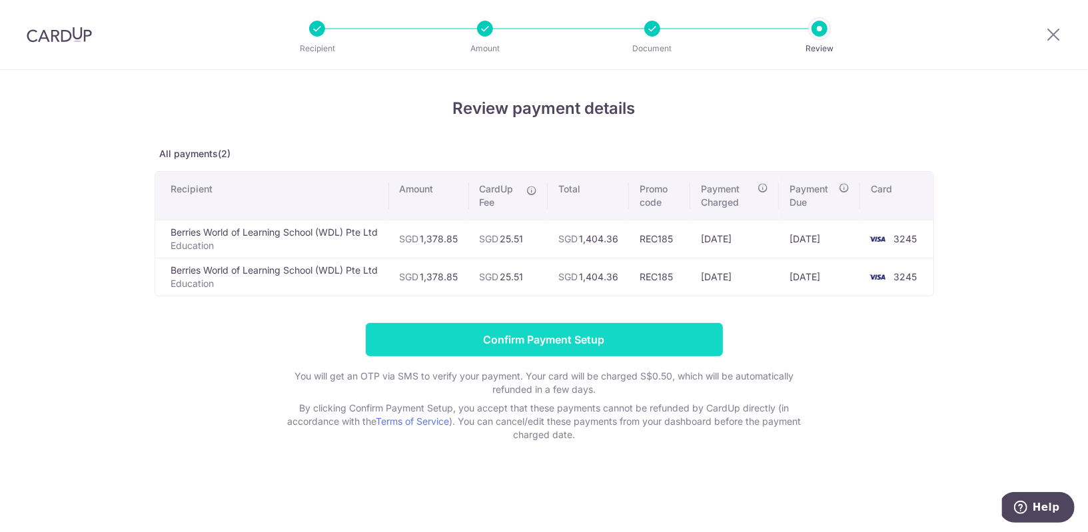
click at [649, 337] on input "Confirm Payment Setup" at bounding box center [544, 339] width 357 height 33
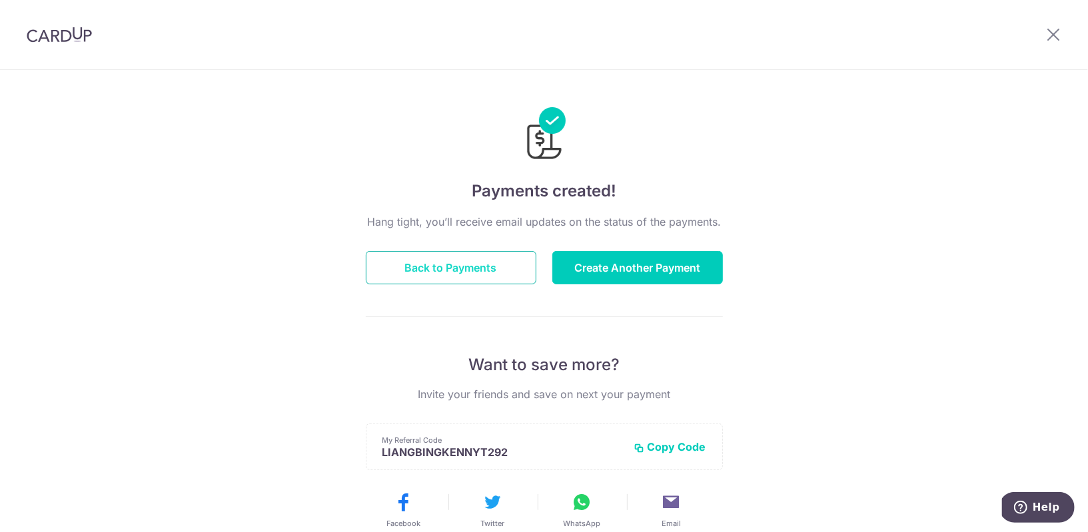
click at [491, 258] on button "Back to Payments" at bounding box center [451, 267] width 171 height 33
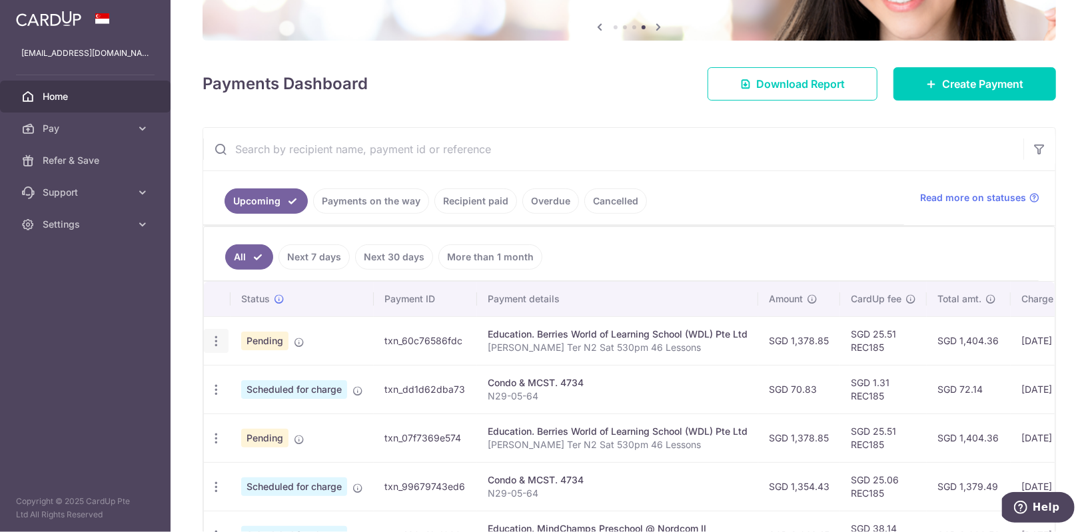
click at [217, 339] on icon "button" at bounding box center [216, 342] width 14 height 14
click at [279, 370] on span "Update payment" at bounding box center [287, 378] width 91 height 16
radio input "true"
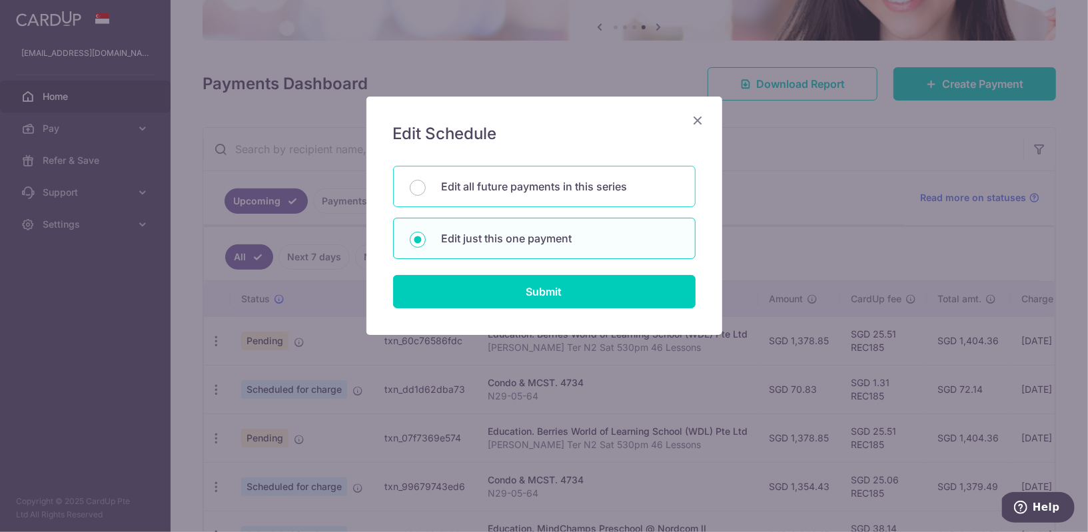
click at [520, 188] on p "Edit all future payments in this series" at bounding box center [560, 187] width 237 height 16
click at [426, 188] on input "Edit all future payments in this series" at bounding box center [418, 188] width 16 height 16
radio input "true"
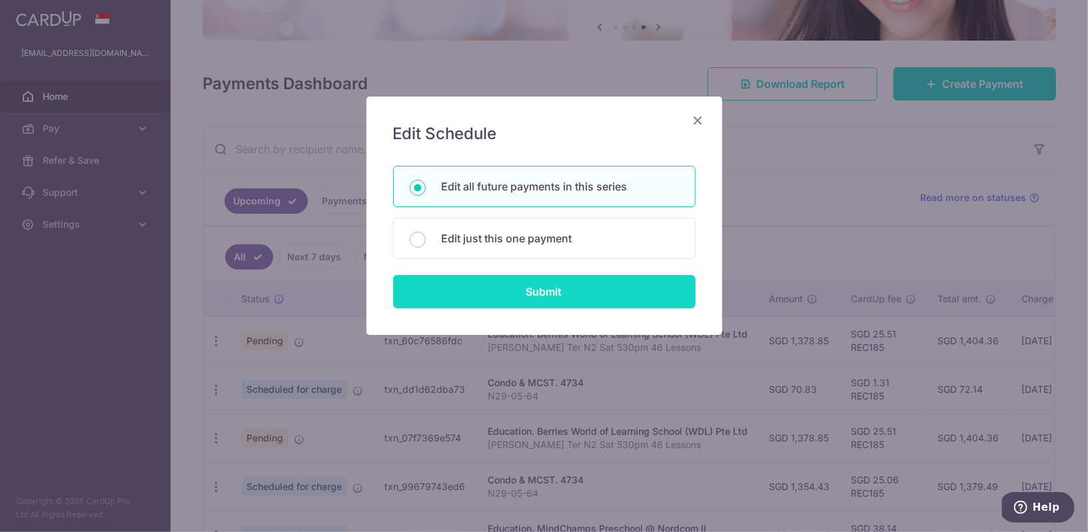
click at [536, 296] on input "Submit" at bounding box center [544, 291] width 303 height 33
radio input "true"
type input "1,378.85"
type input "[PERSON_NAME] Ter N2 Sat 530pm 46 Lessons"
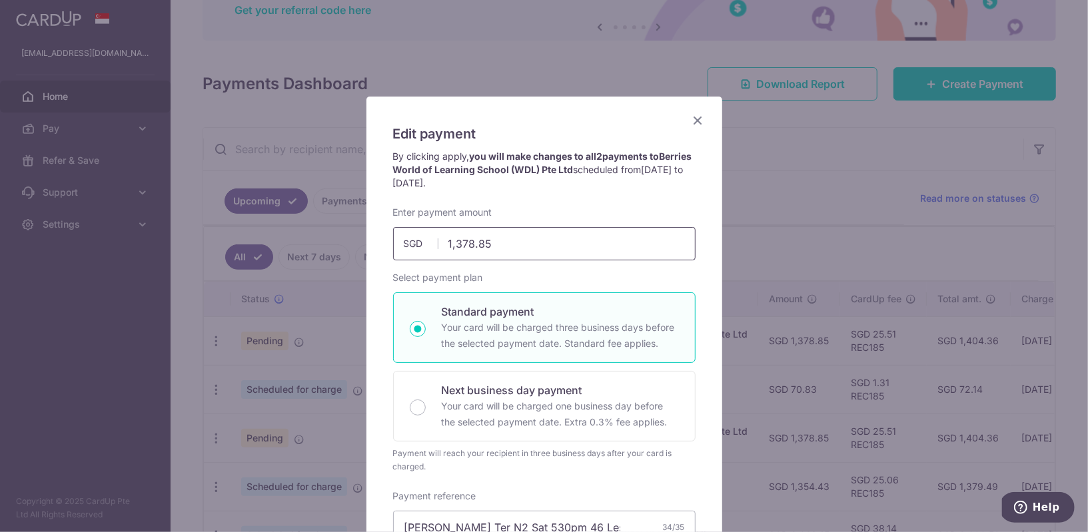
click at [470, 245] on input "1,378.85" at bounding box center [544, 243] width 303 height 33
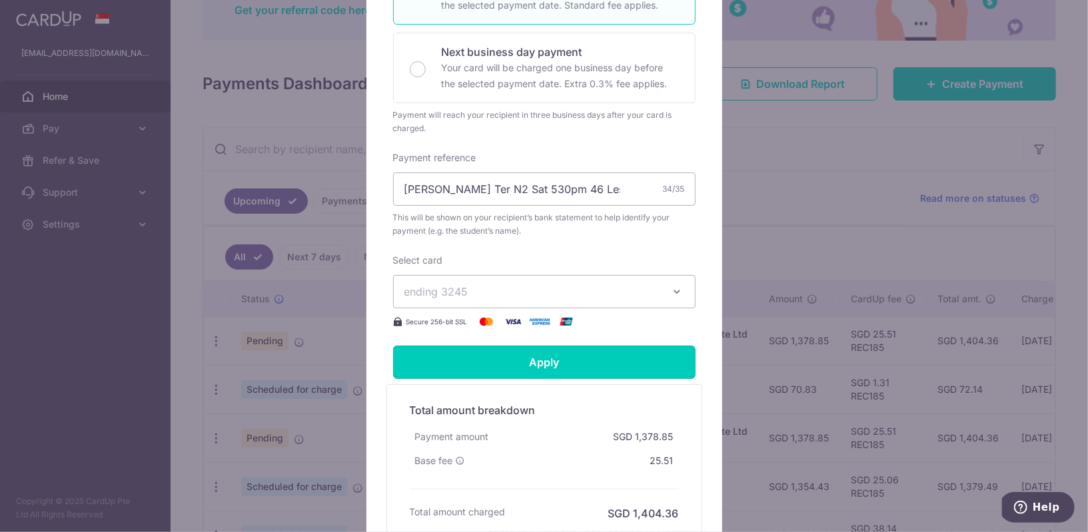
type input "1,353.85"
click at [603, 357] on input "Apply" at bounding box center [544, 362] width 303 height 33
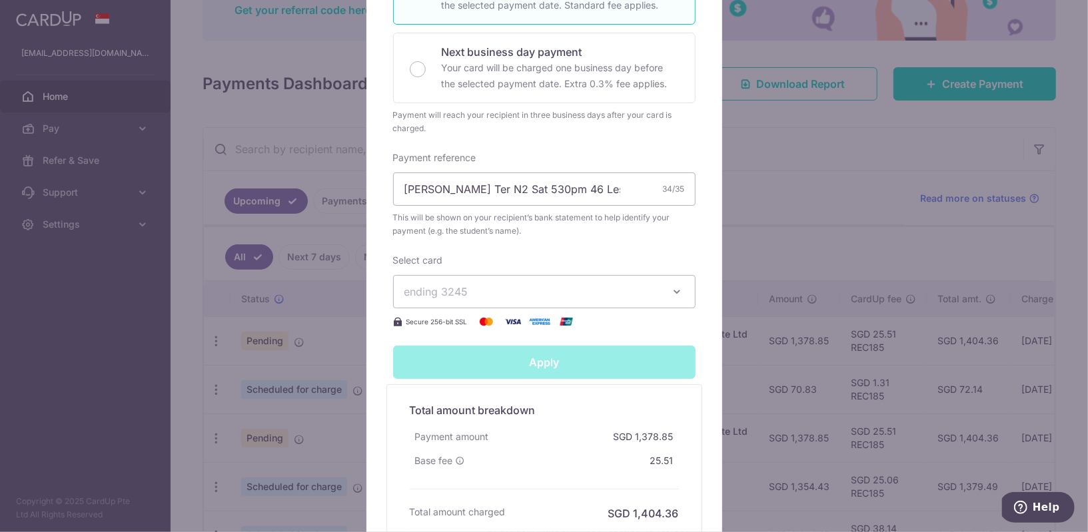
type input "Successfully Applied"
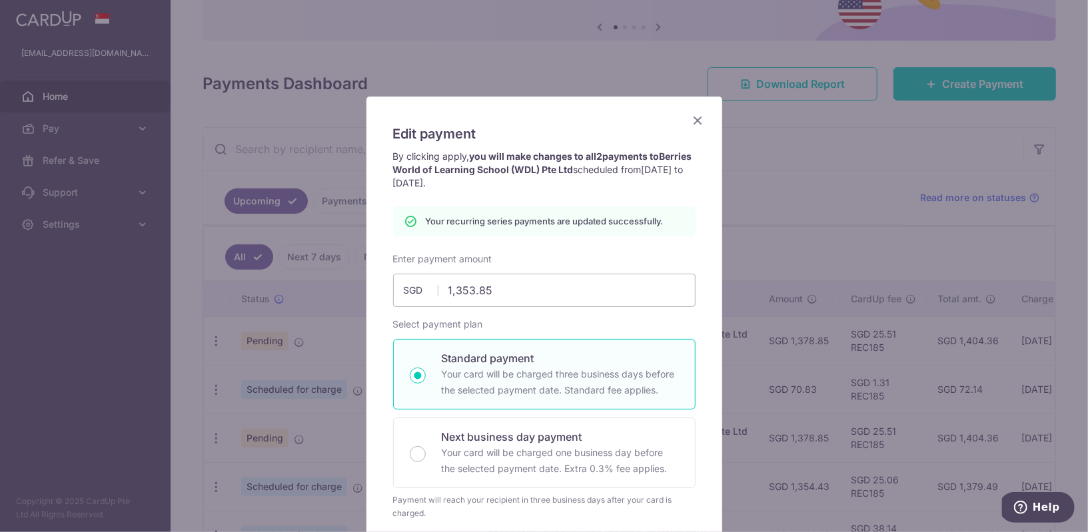
click at [696, 126] on icon "Close" at bounding box center [698, 120] width 16 height 17
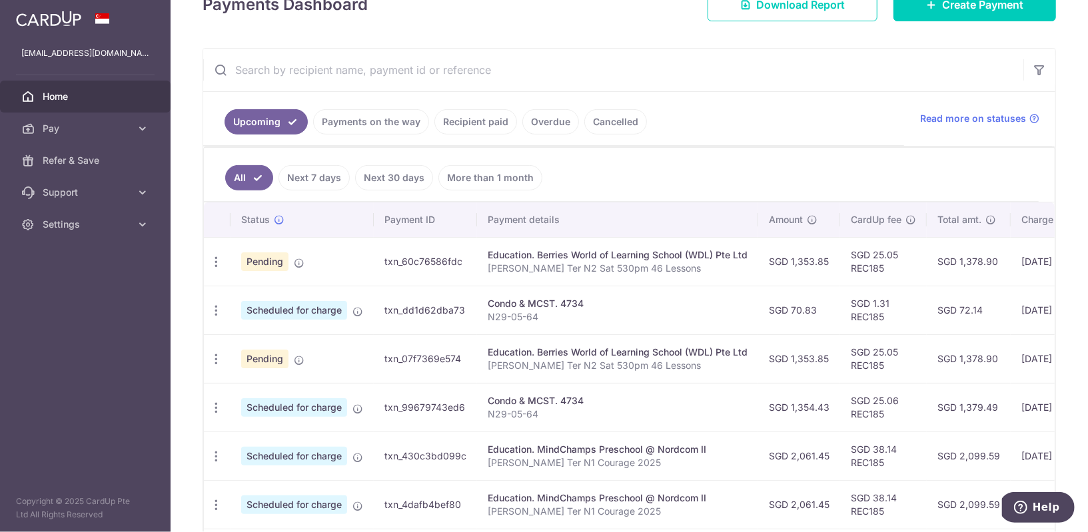
scroll to position [213, 0]
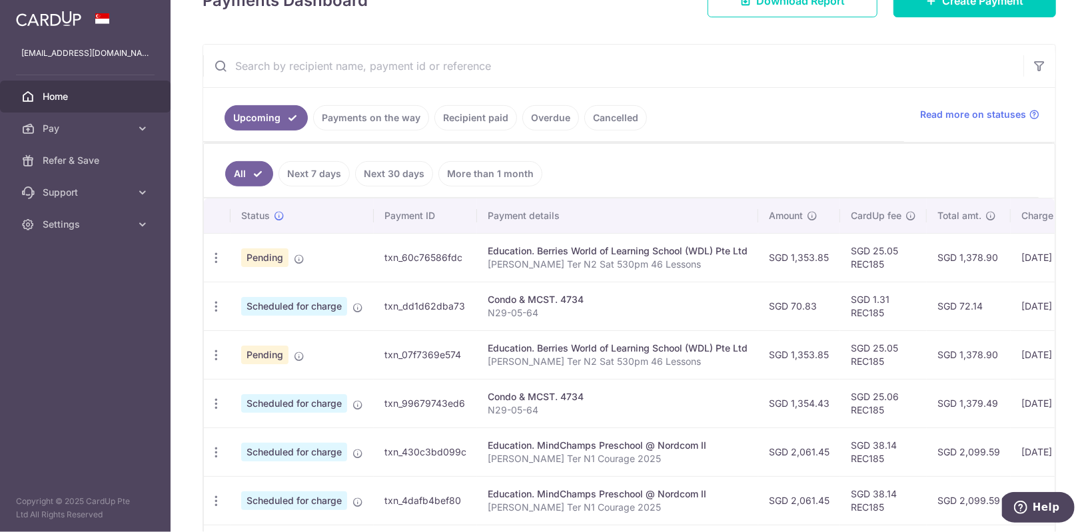
click at [558, 51] on input "text" at bounding box center [613, 66] width 820 height 43
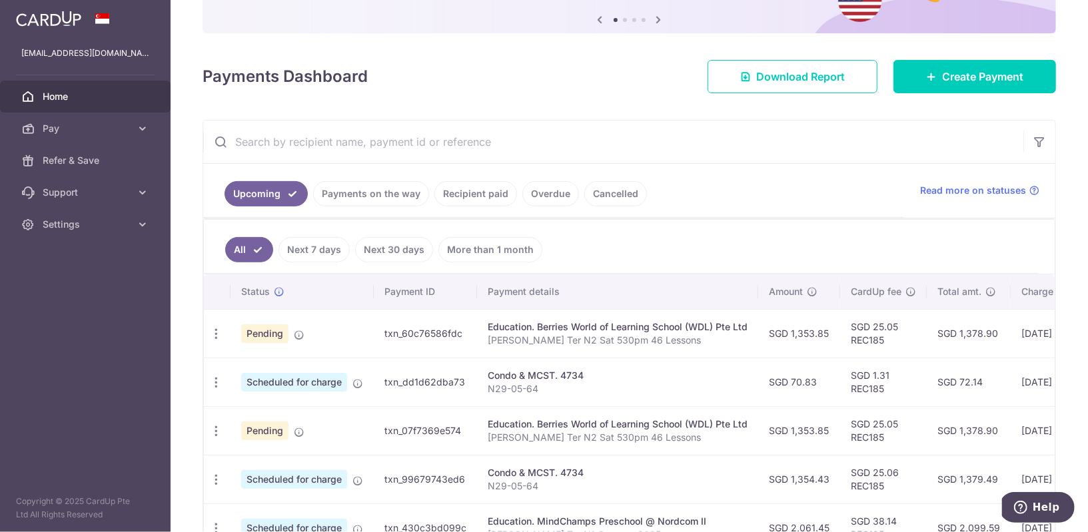
scroll to position [143, 0]
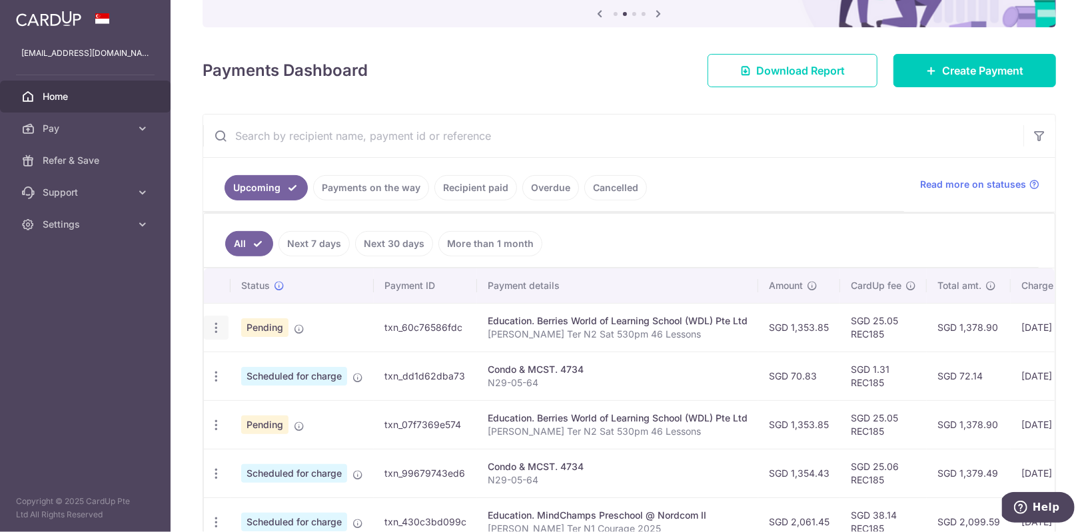
click at [225, 320] on div "Update payment Cancel payment" at bounding box center [216, 328] width 25 height 25
click at [221, 321] on icon "button" at bounding box center [216, 328] width 14 height 14
click at [257, 357] on span "Update payment" at bounding box center [287, 365] width 91 height 16
radio input "true"
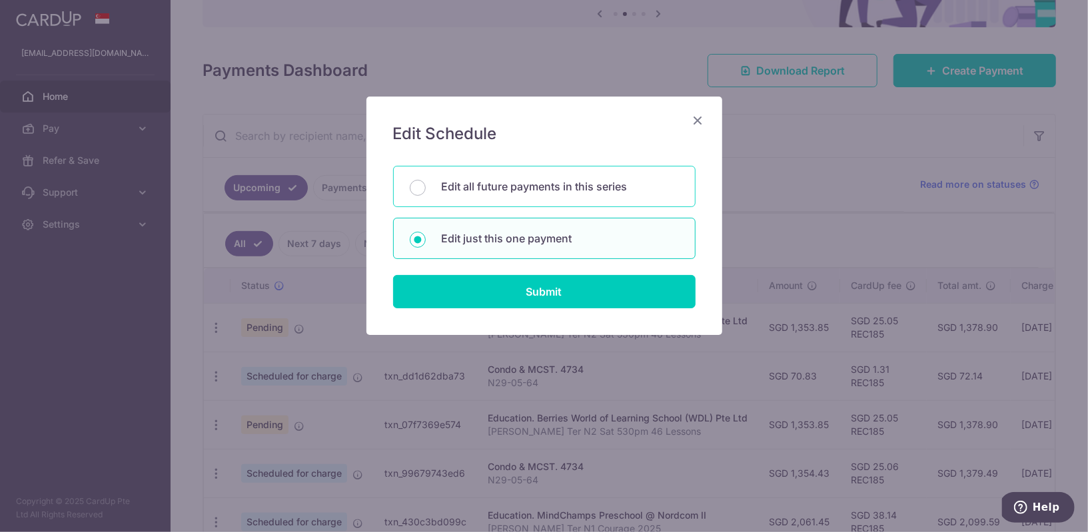
click at [480, 187] on p "Edit all future payments in this series" at bounding box center [560, 187] width 237 height 16
click at [426, 187] on input "Edit all future payments in this series" at bounding box center [418, 188] width 16 height 16
radio input "true"
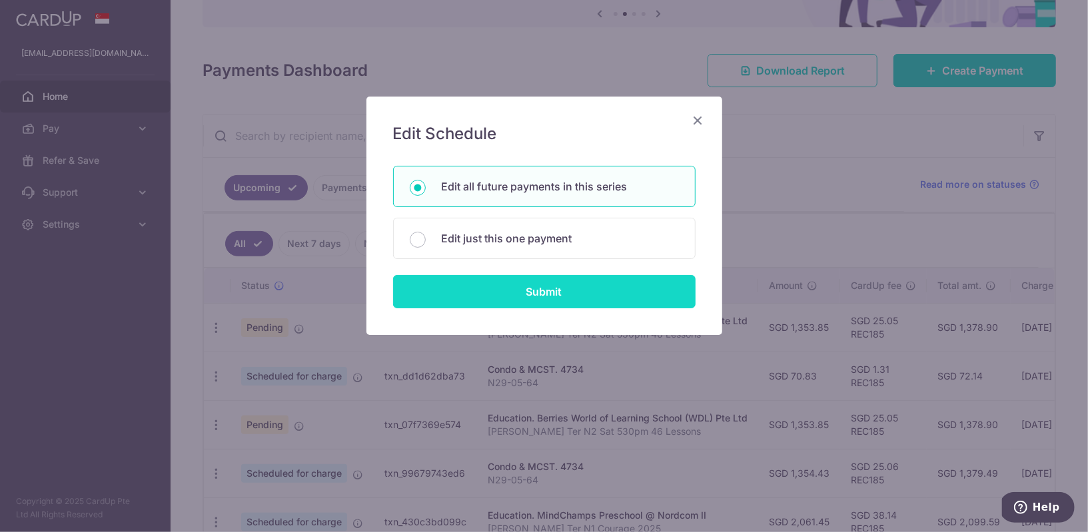
click at [485, 282] on input "Submit" at bounding box center [544, 291] width 303 height 33
radio input "true"
type input "1,353.85"
type input "[PERSON_NAME] Ter N2 Sat 530pm 46 Lessons"
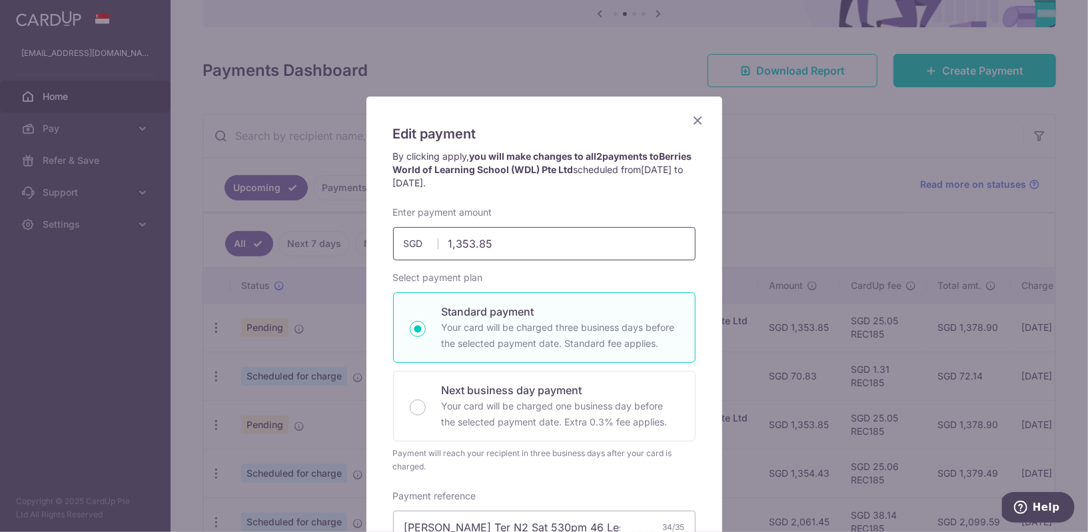
drag, startPoint x: 476, startPoint y: 245, endPoint x: 569, endPoint y: 243, distance: 92.7
click at [568, 243] on input "1,353.85" at bounding box center [544, 243] width 303 height 33
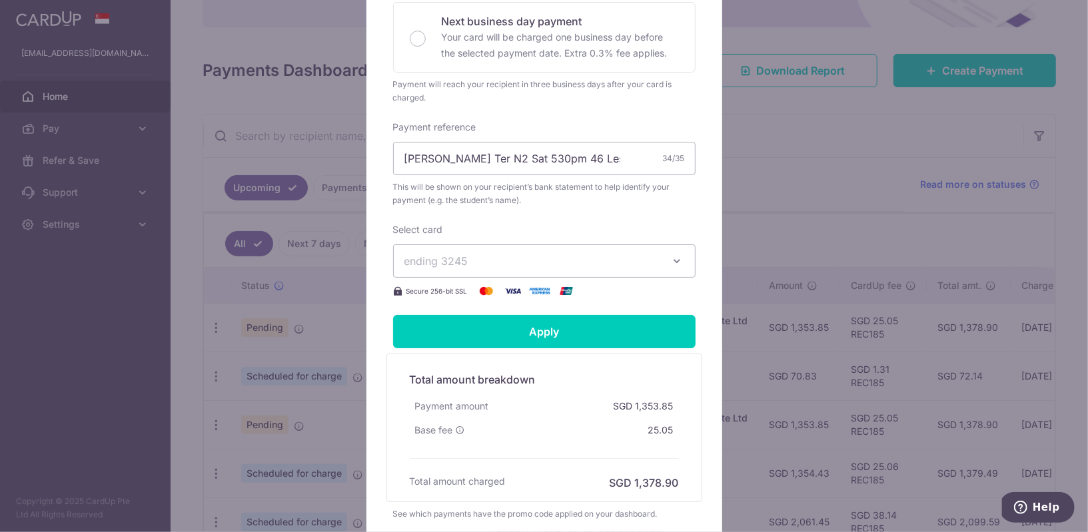
scroll to position [404, 0]
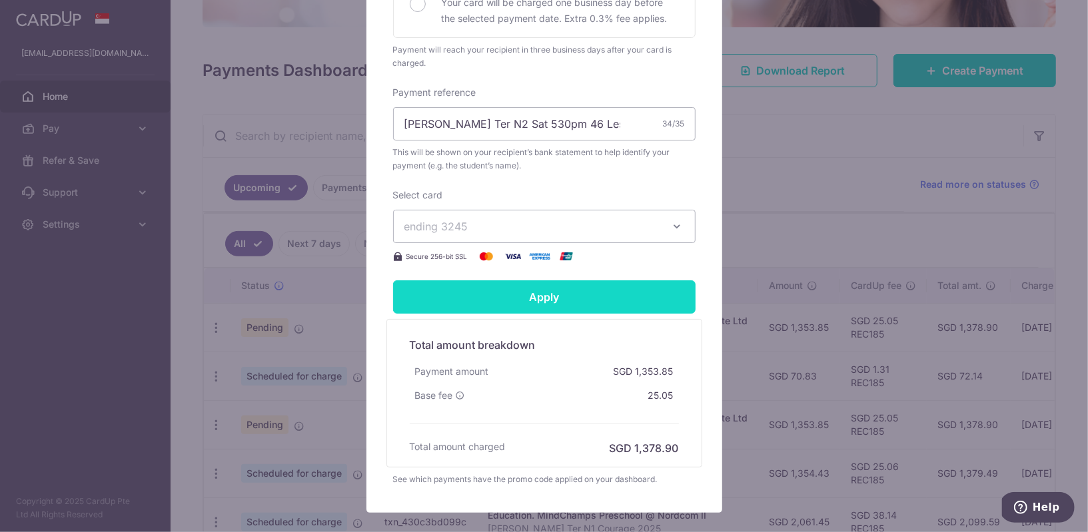
type input "1,351.60"
click at [560, 293] on input "Apply" at bounding box center [544, 297] width 303 height 33
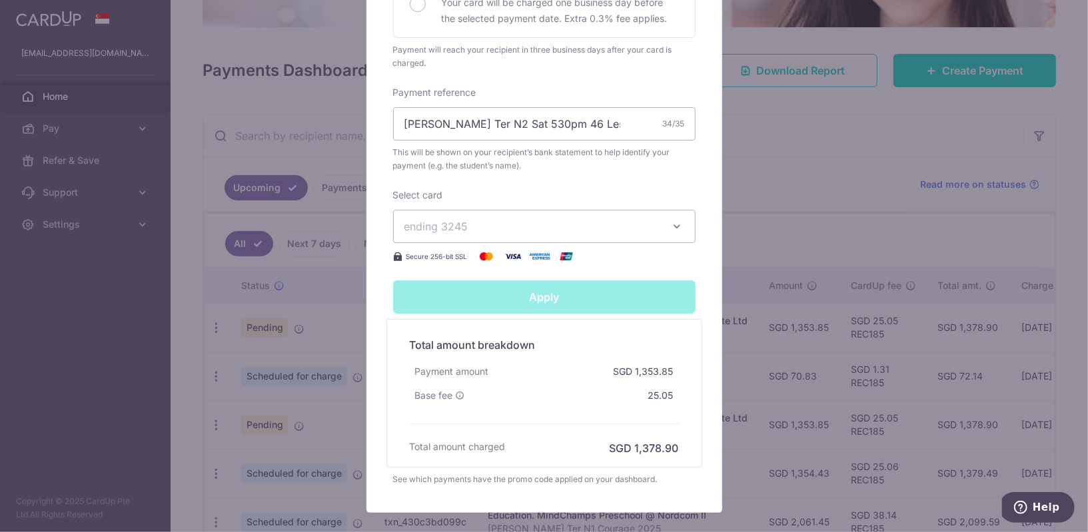
type input "Successfully Applied"
click at [814, 219] on div "Edit payment By clicking apply, you will make changes to all 2 payments to Berr…" at bounding box center [544, 266] width 1088 height 532
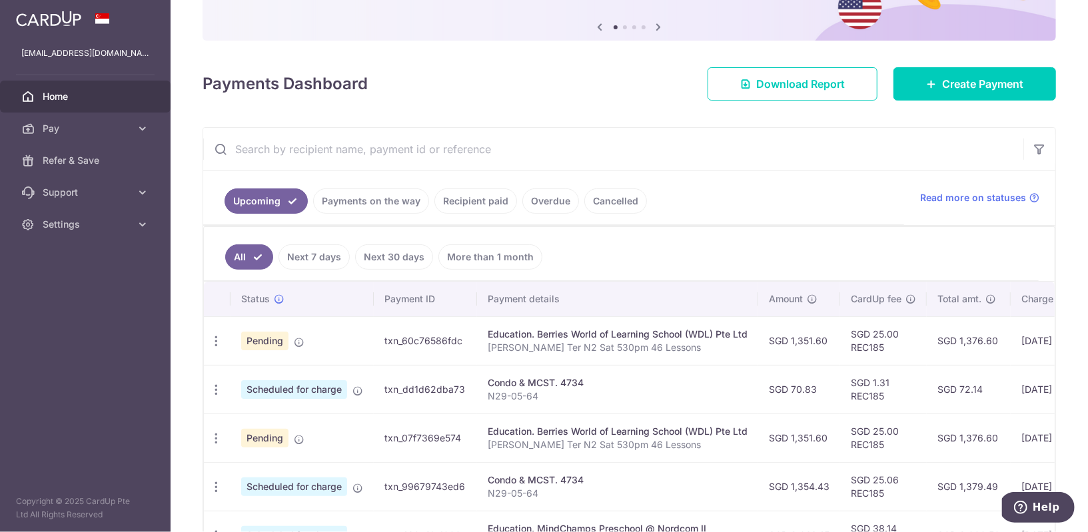
scroll to position [0, 217]
